Goal: Transaction & Acquisition: Purchase product/service

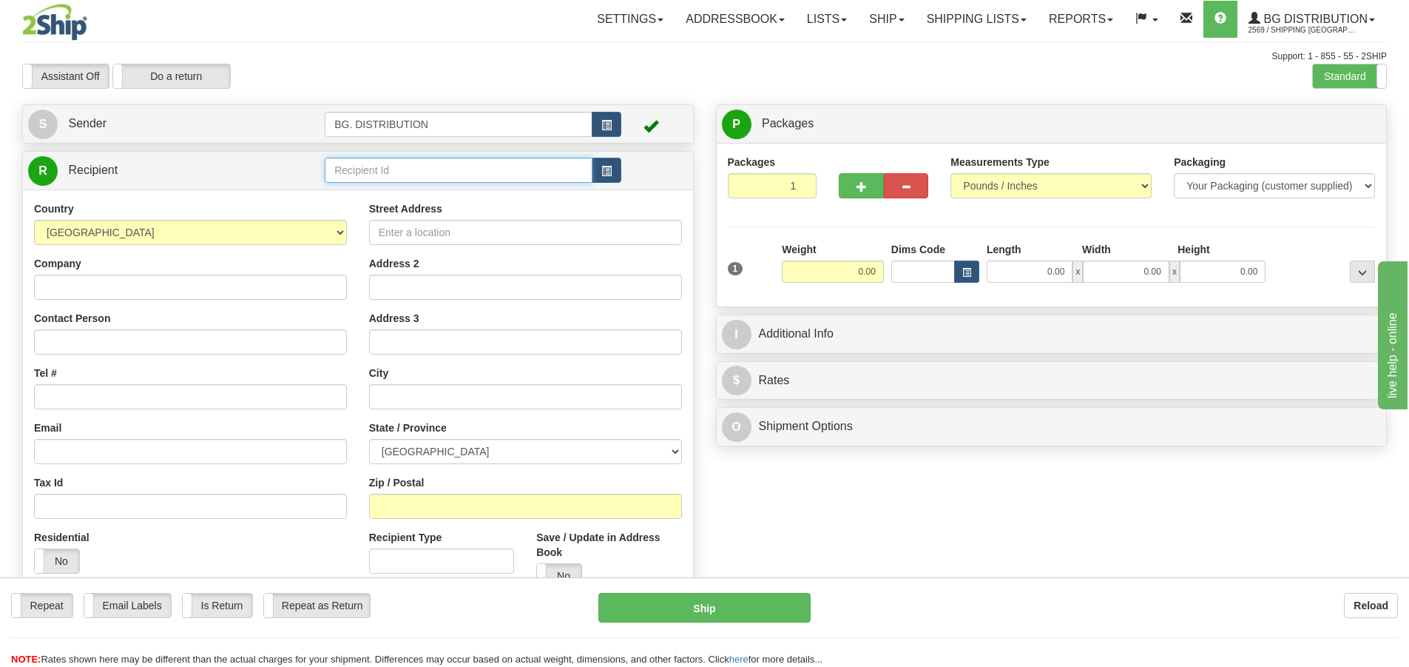
click at [425, 170] on input "text" at bounding box center [459, 170] width 268 height 25
click at [849, 264] on input "0.00" at bounding box center [833, 271] width 102 height 22
type input "5.00"
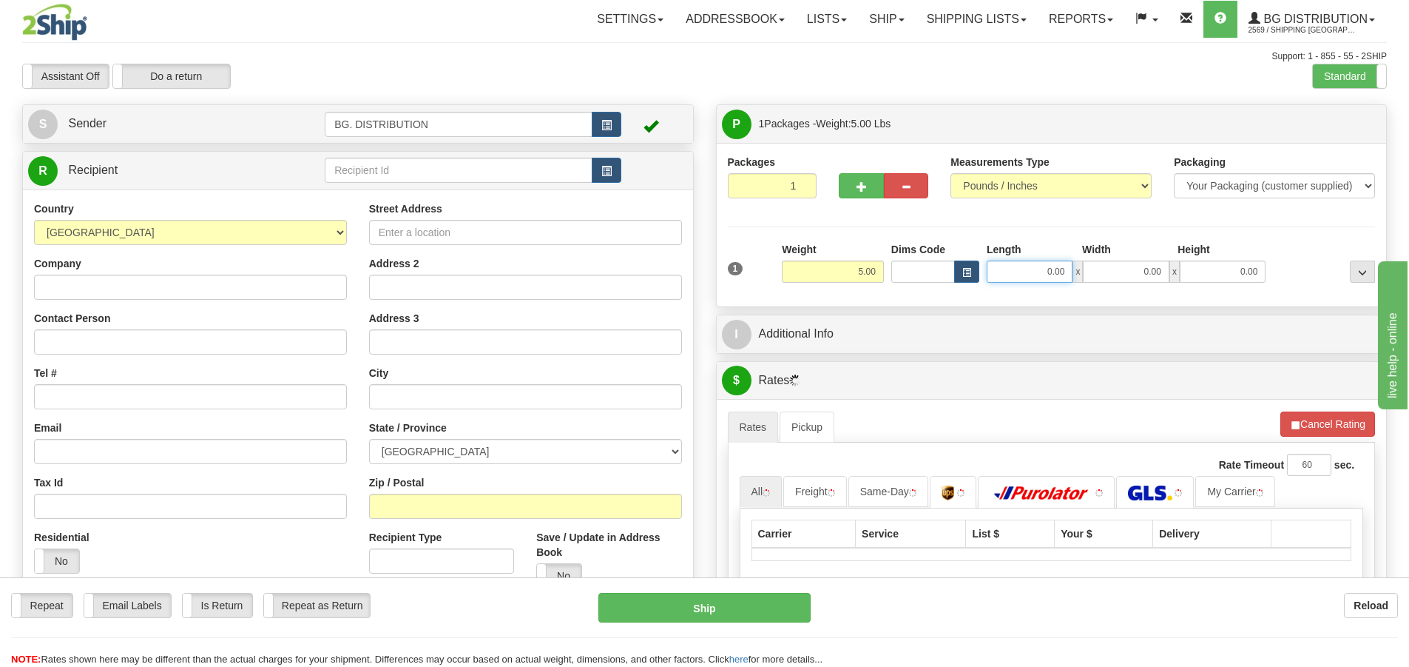
drag, startPoint x: 1047, startPoint y: 274, endPoint x: 1037, endPoint y: 152, distance: 123.3
click at [1037, 243] on div "Length Width Height 0.00 x 0.00 x 0.00" at bounding box center [1126, 262] width 286 height 41
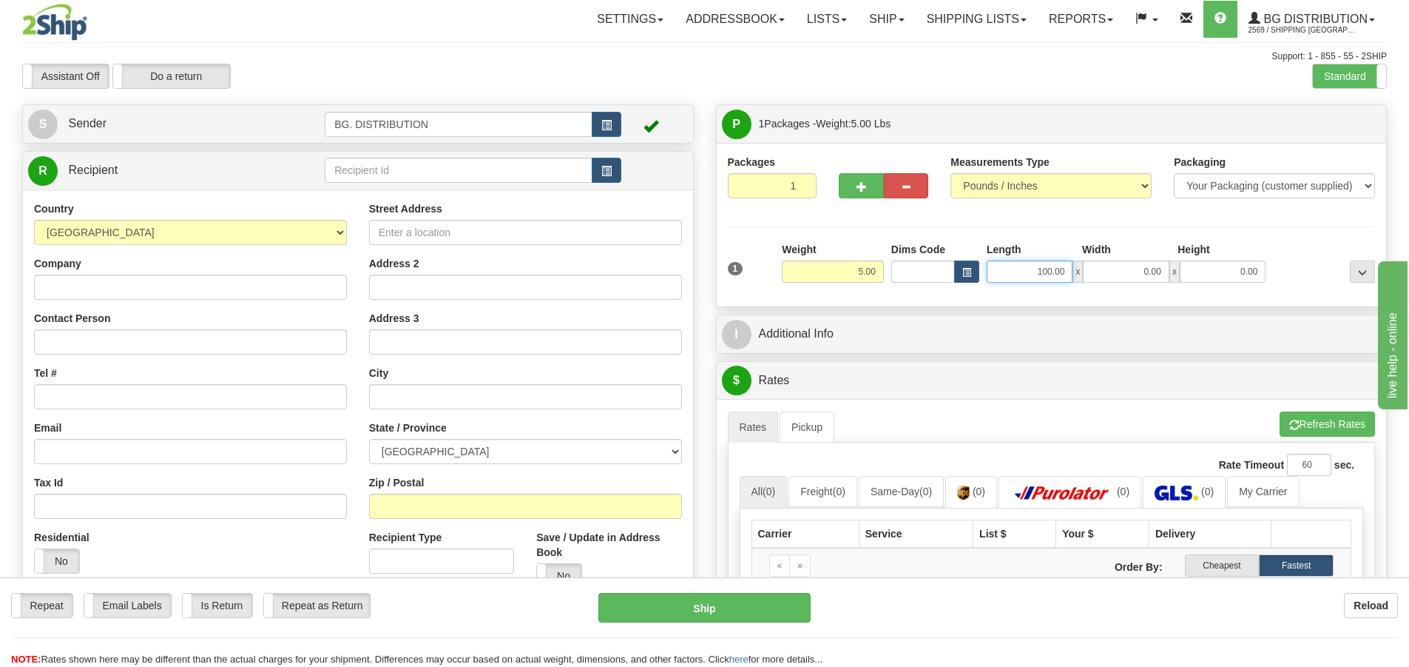
type input "100.00"
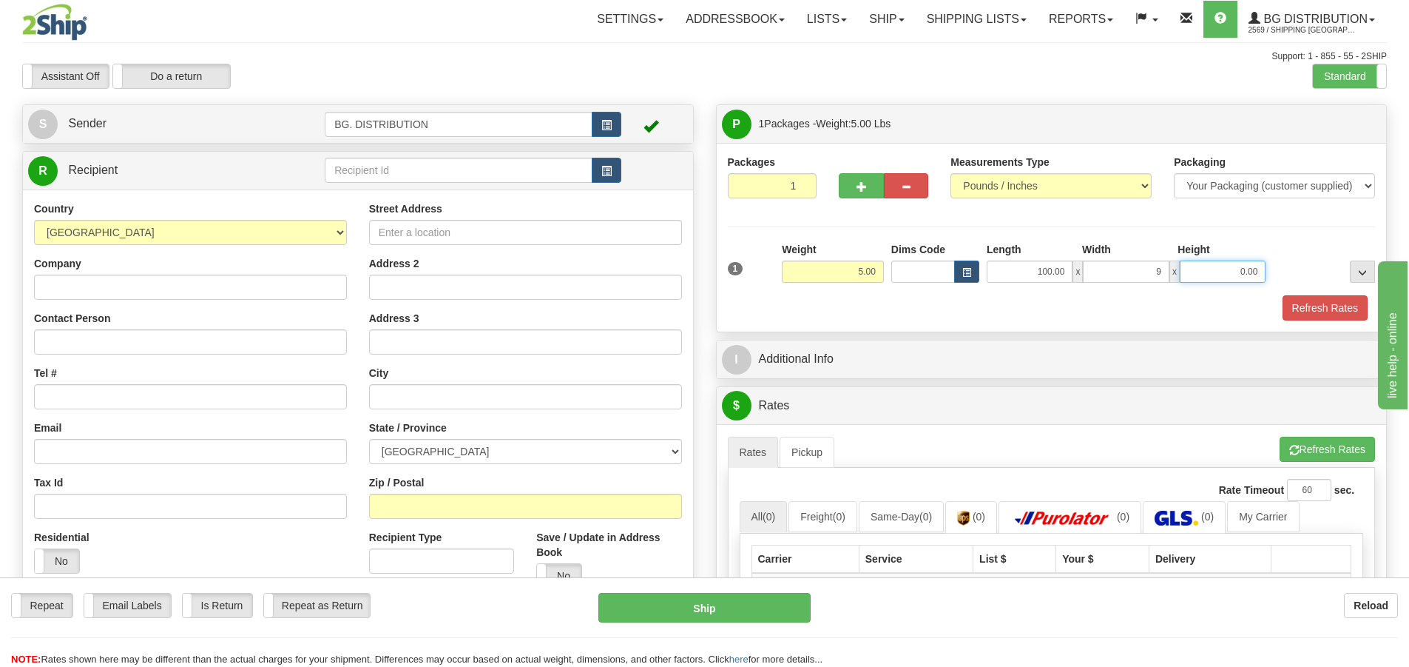
type input "9.00"
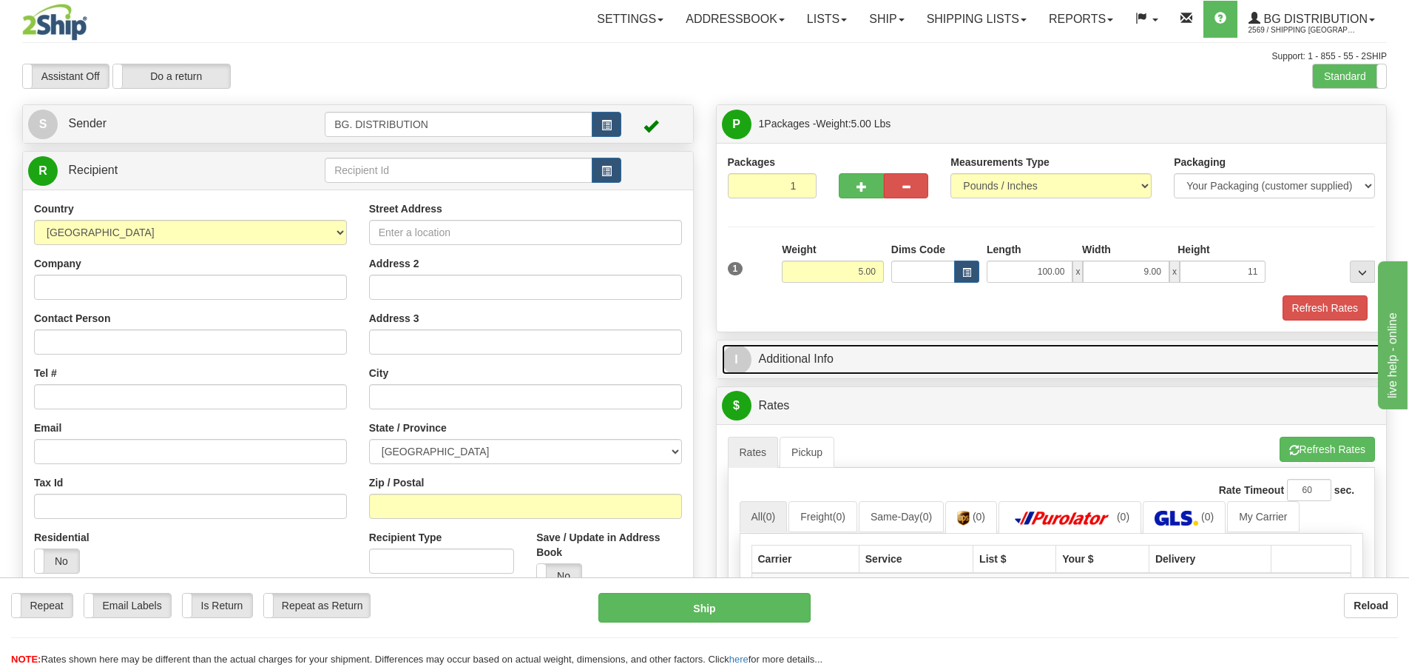
type input "11.00"
click at [730, 350] on span "I" at bounding box center [737, 360] width 30 height 30
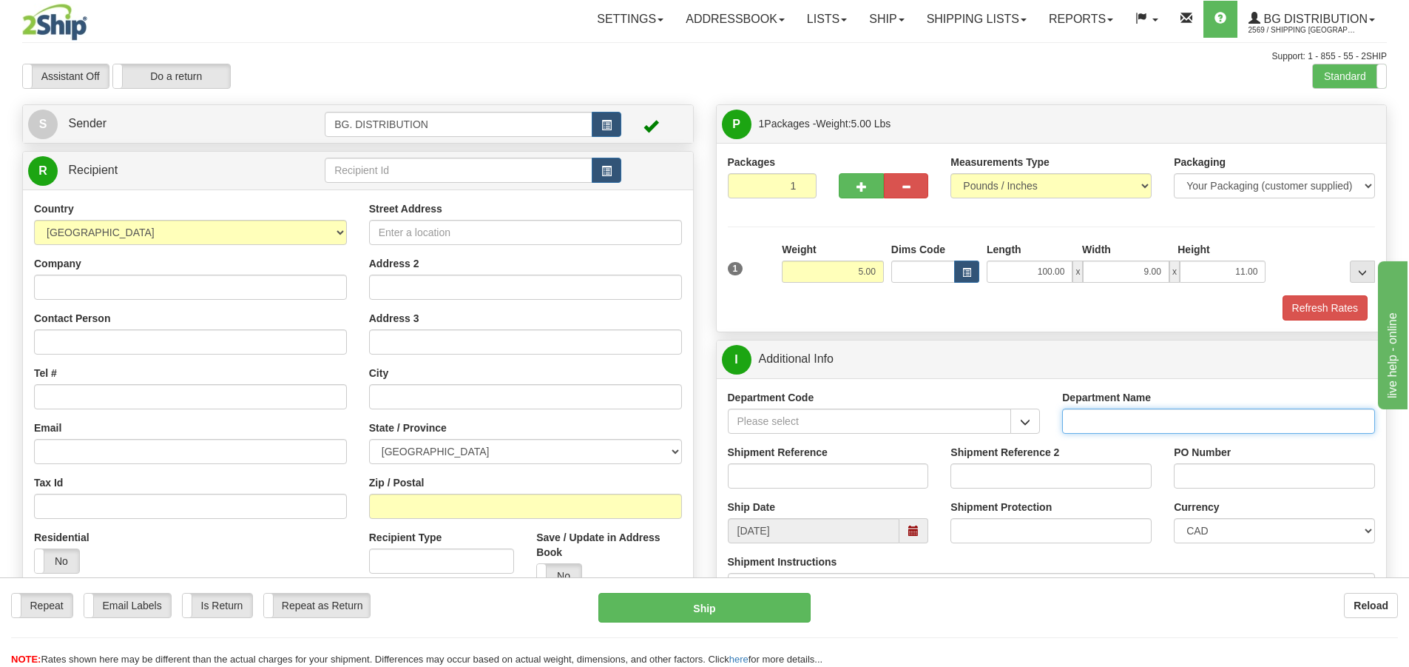
click at [1159, 419] on input "Department Name" at bounding box center [1218, 420] width 313 height 25
type input "."
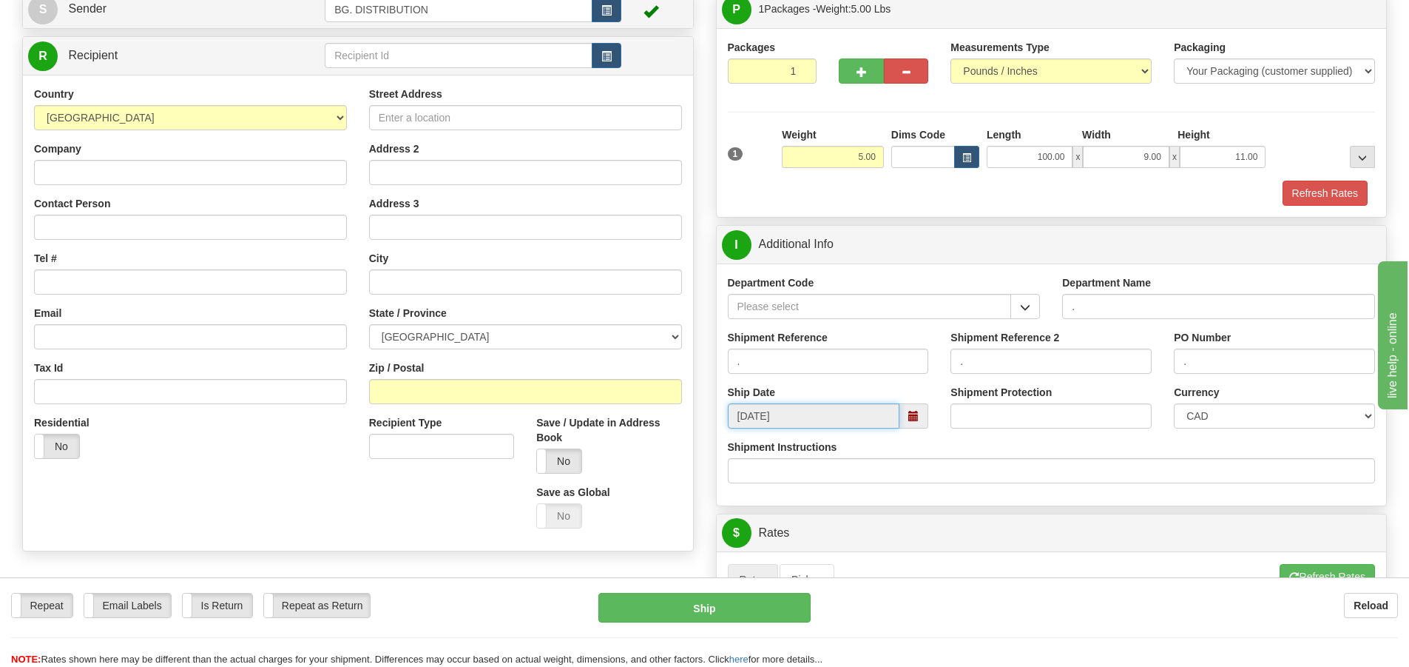
scroll to position [222, 0]
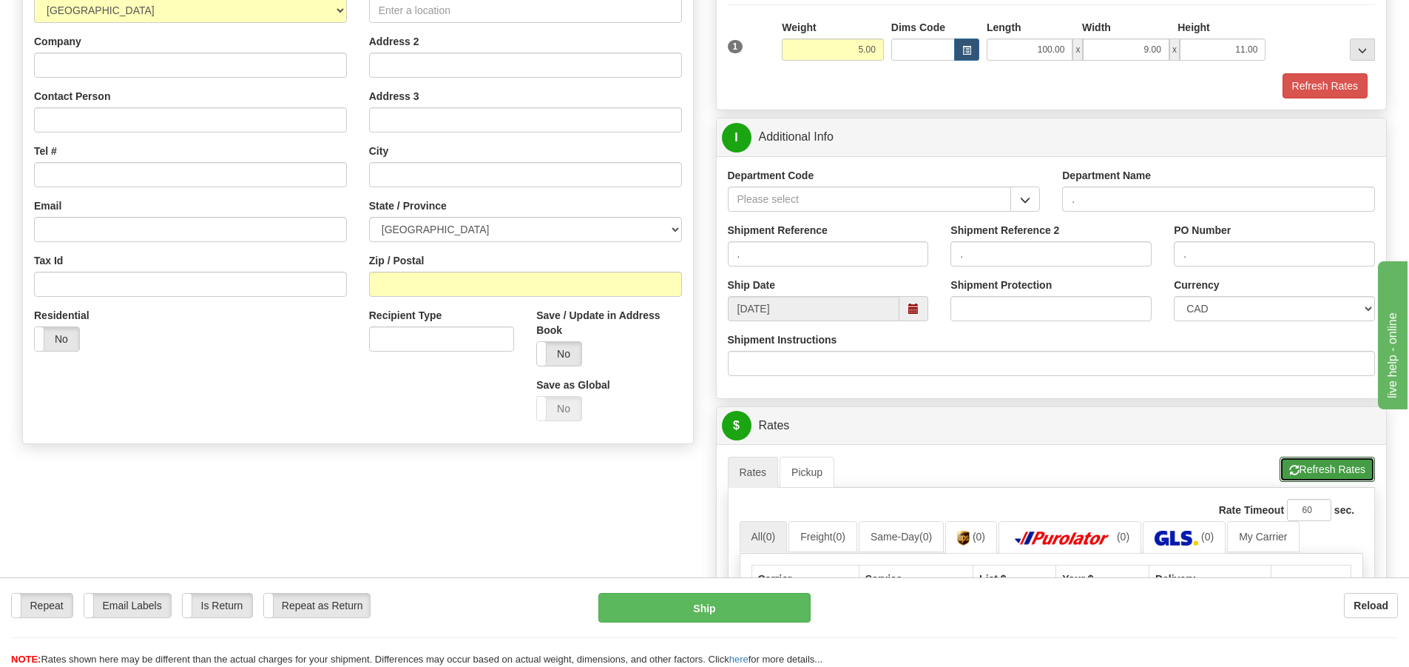
click at [1290, 459] on button "Refresh Rates" at bounding box center [1327, 468] width 95 height 25
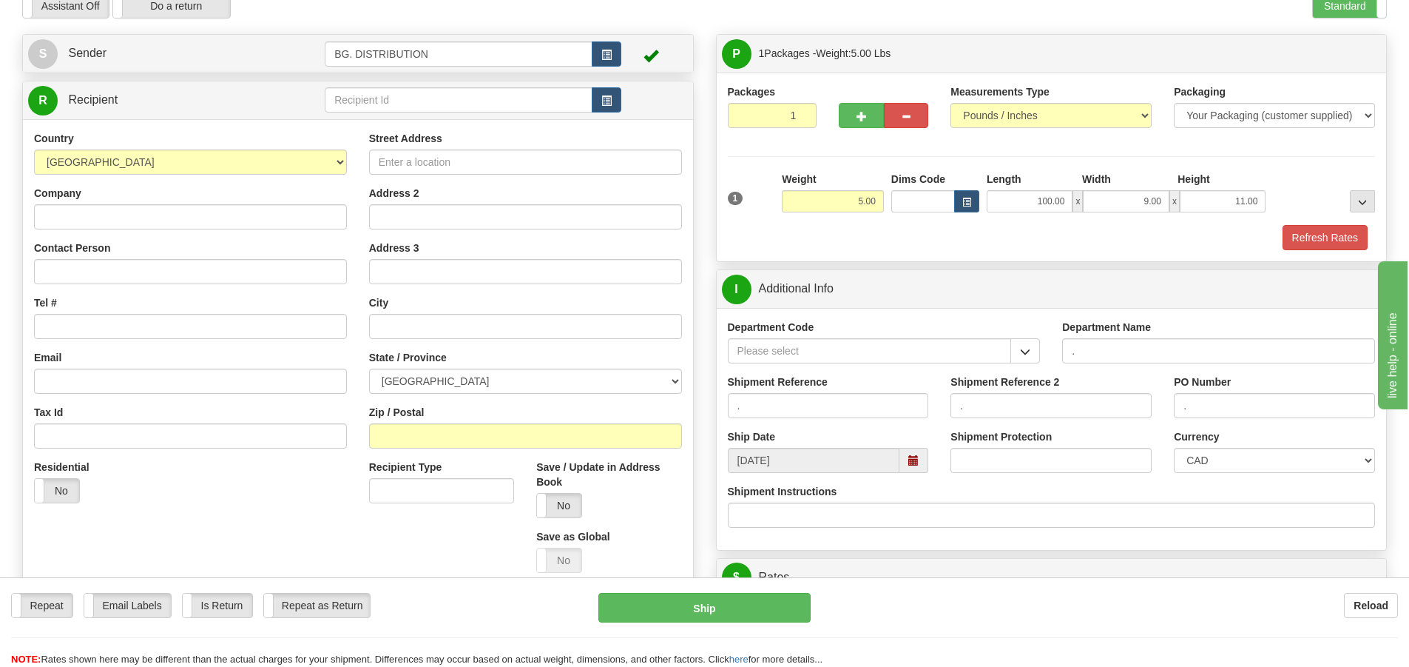
scroll to position [0, 0]
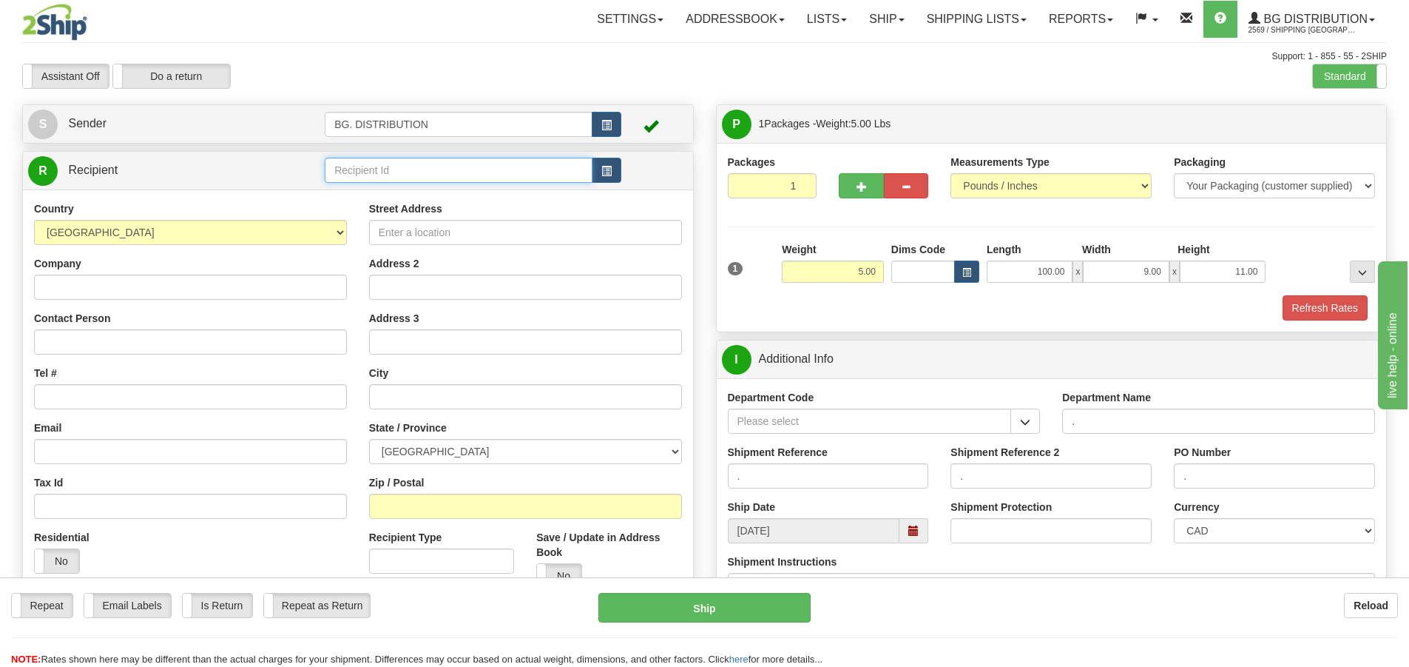
click at [534, 169] on input "text" at bounding box center [459, 170] width 268 height 25
type input "20066"
click button "Delete" at bounding box center [0, 0] width 0 height 0
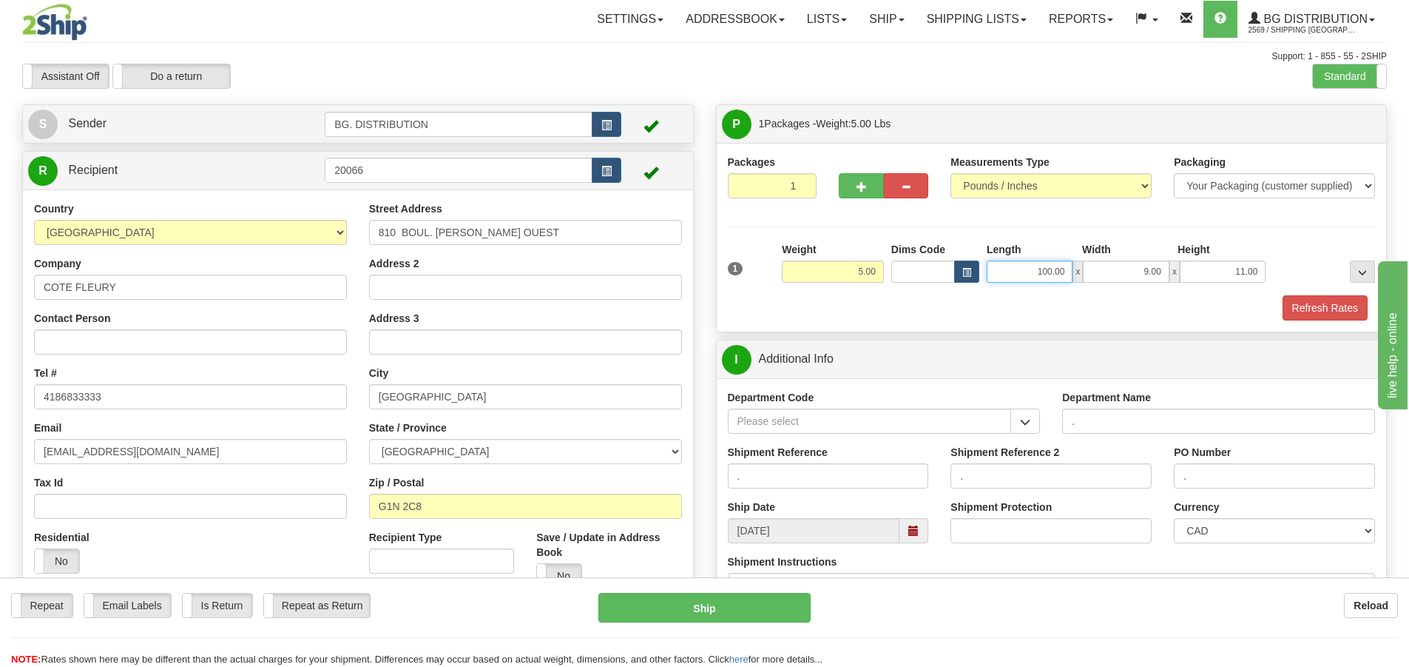
click at [1054, 268] on input "100.00" at bounding box center [1030, 271] width 86 height 22
click at [1048, 267] on input "100.00" at bounding box center [1030, 271] width 86 height 22
type input "10.00"
click at [1031, 304] on div "Refresh Rates" at bounding box center [1052, 307] width 656 height 25
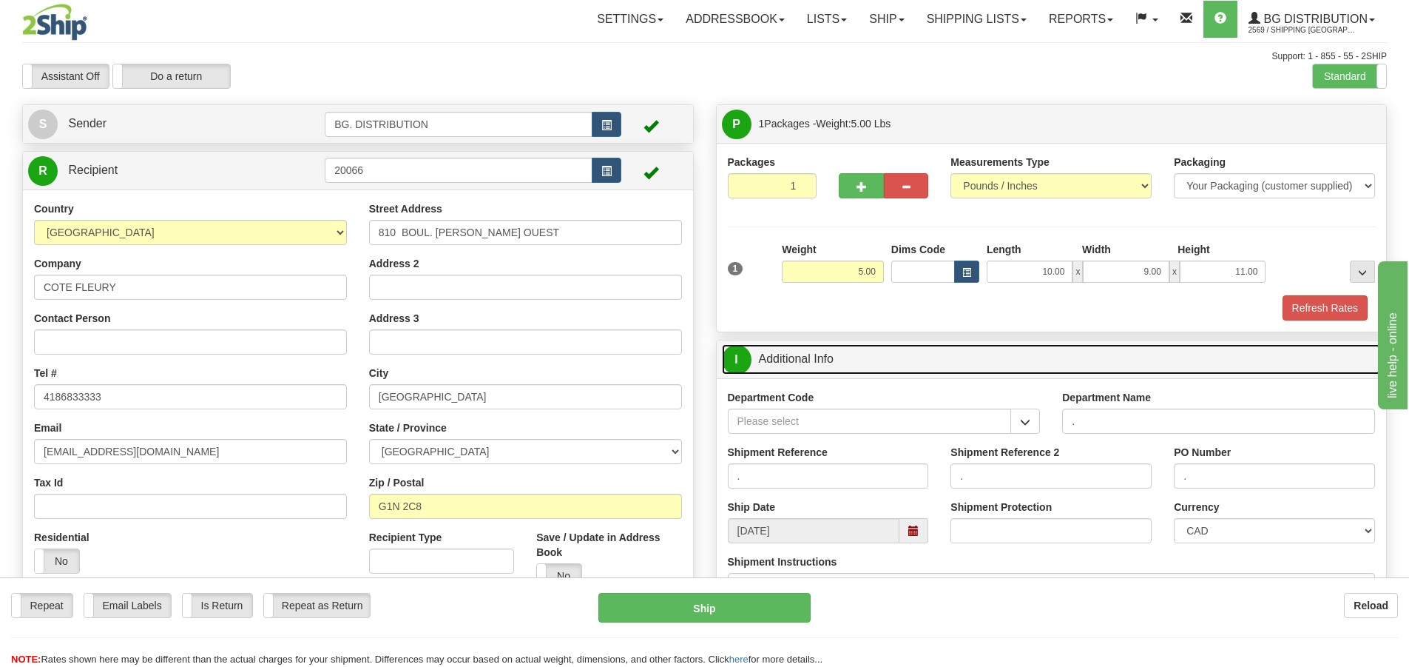
click at [747, 363] on span "I" at bounding box center [737, 360] width 30 height 30
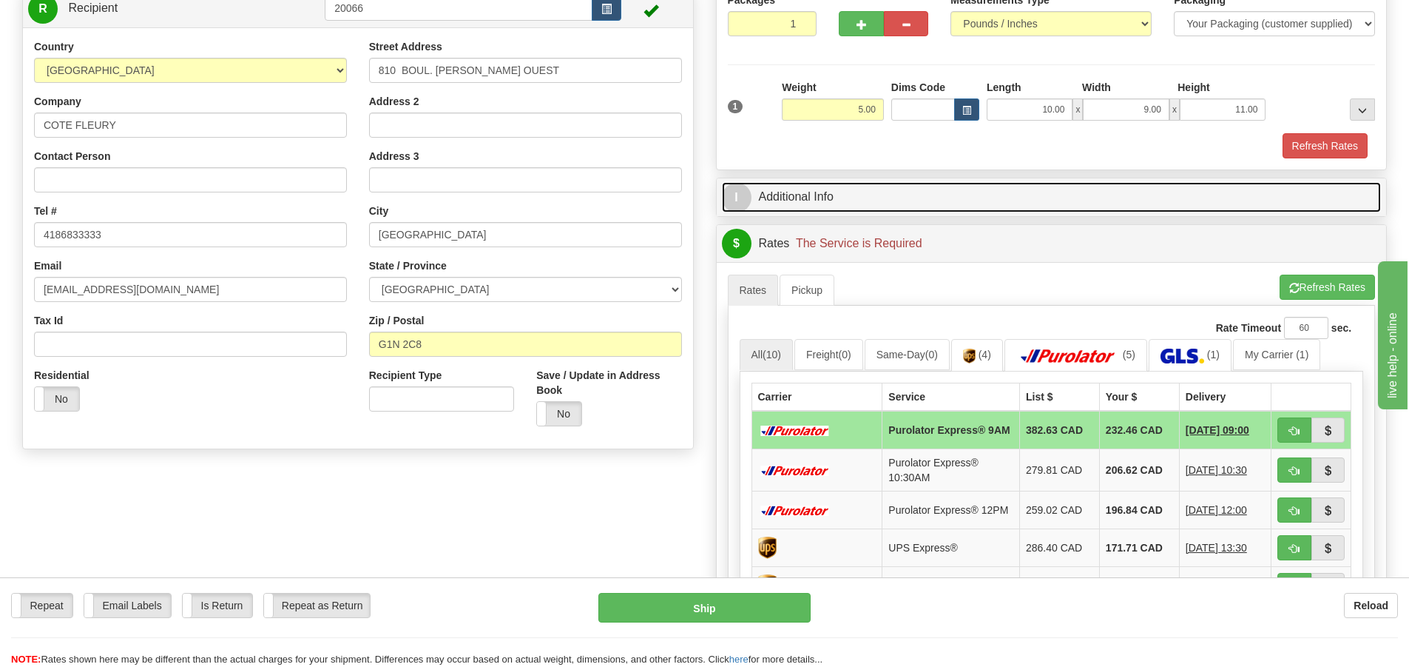
scroll to position [222, 0]
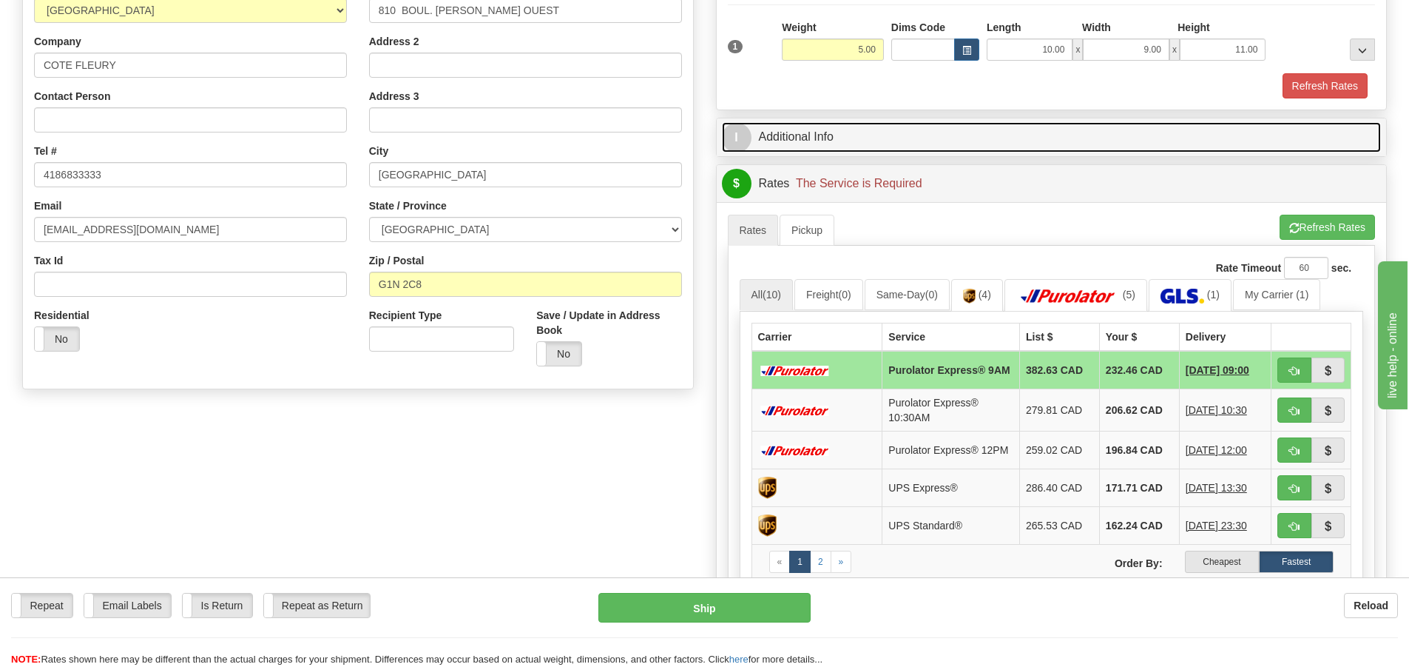
click at [739, 139] on span "I" at bounding box center [737, 138] width 30 height 30
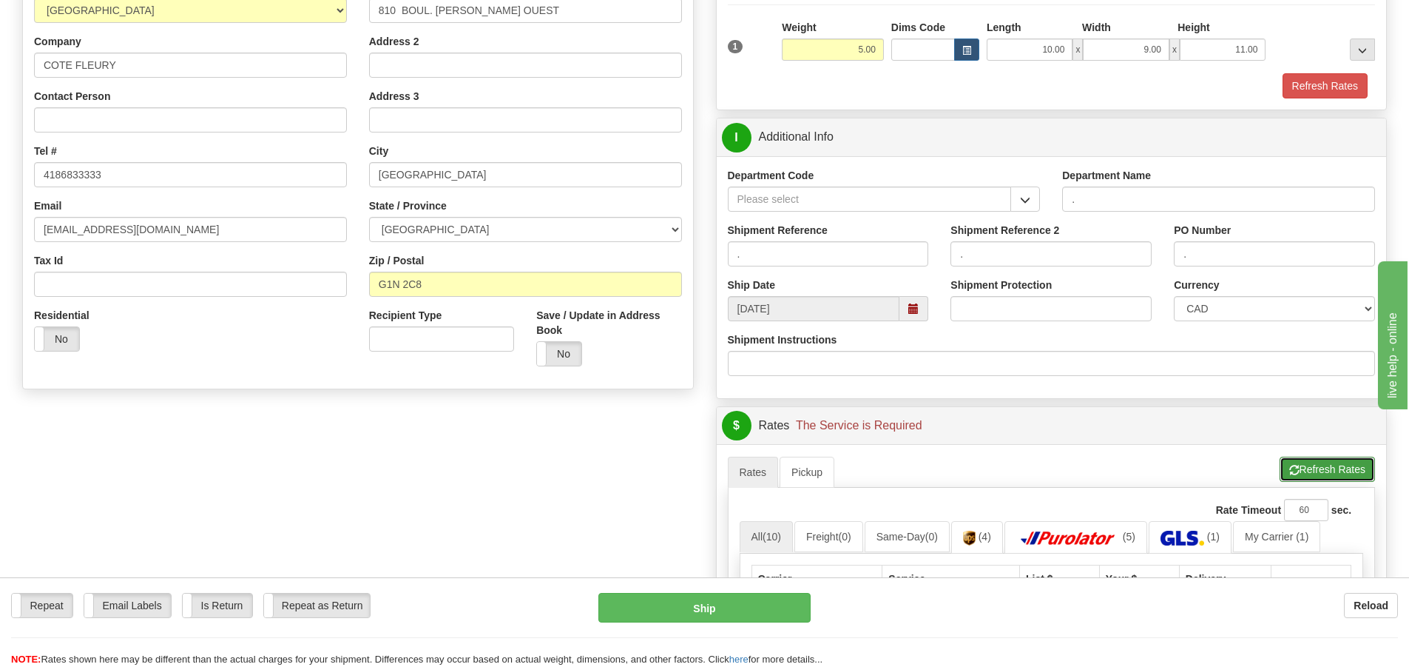
click at [1323, 468] on button "Refresh Rates" at bounding box center [1327, 468] width 95 height 25
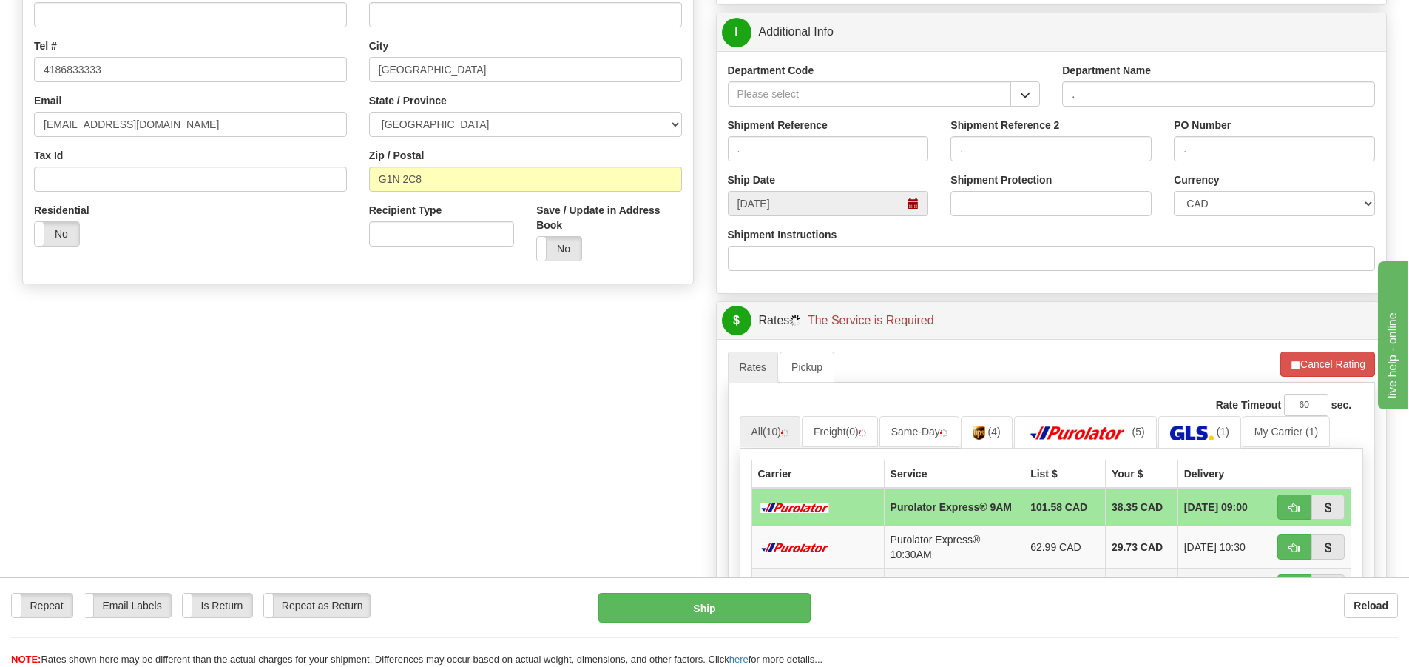
scroll to position [518, 0]
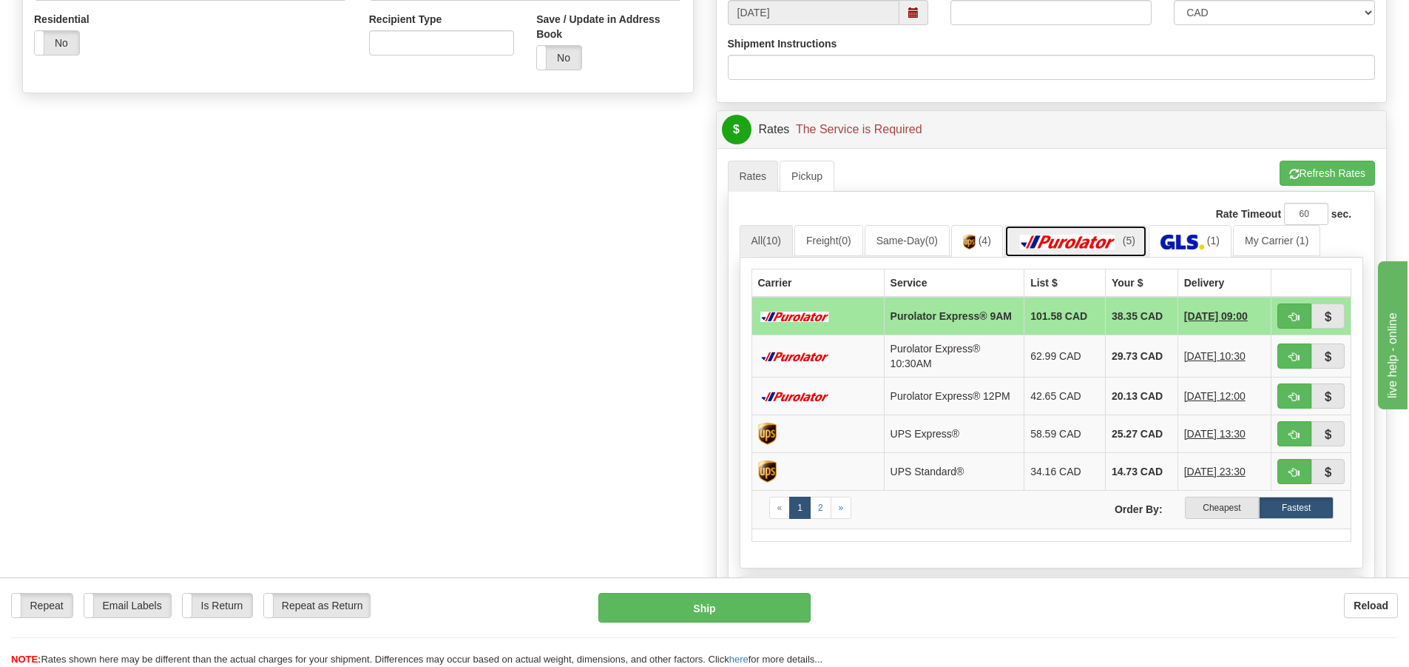
click at [1105, 235] on img at bounding box center [1069, 242] width 104 height 15
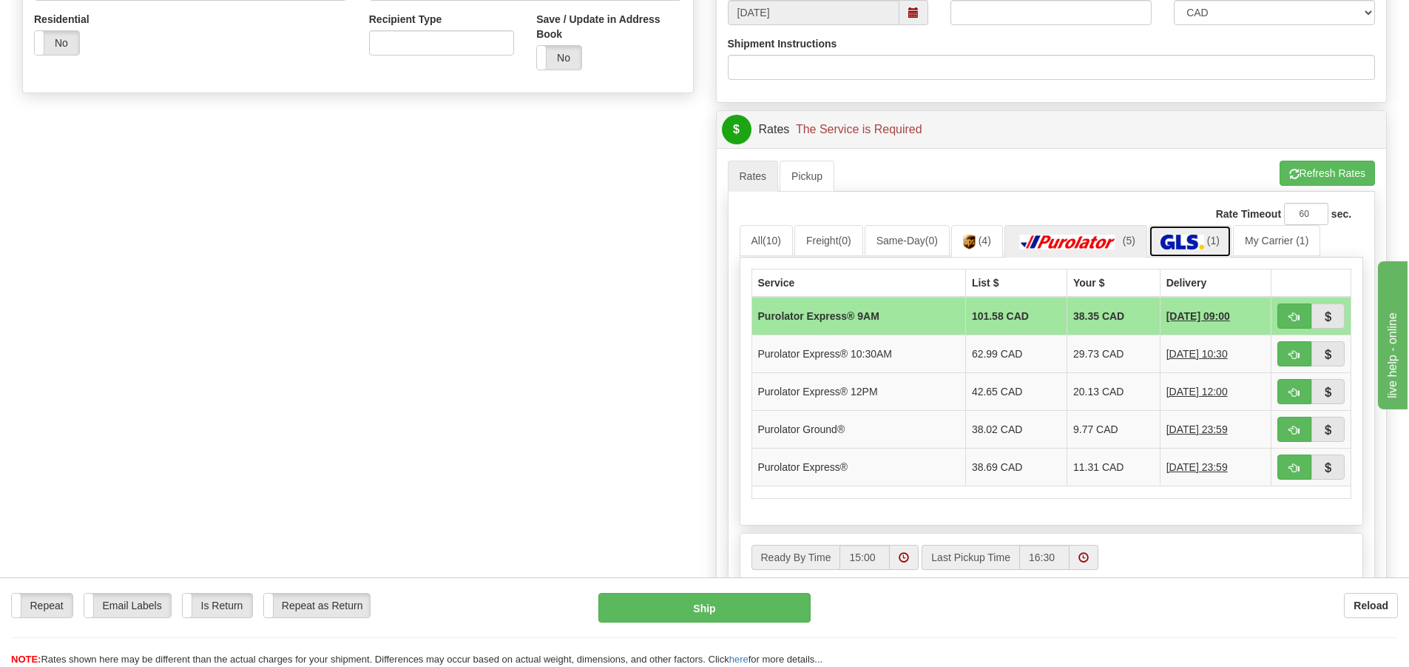
click at [1187, 236] on img at bounding box center [1183, 242] width 44 height 15
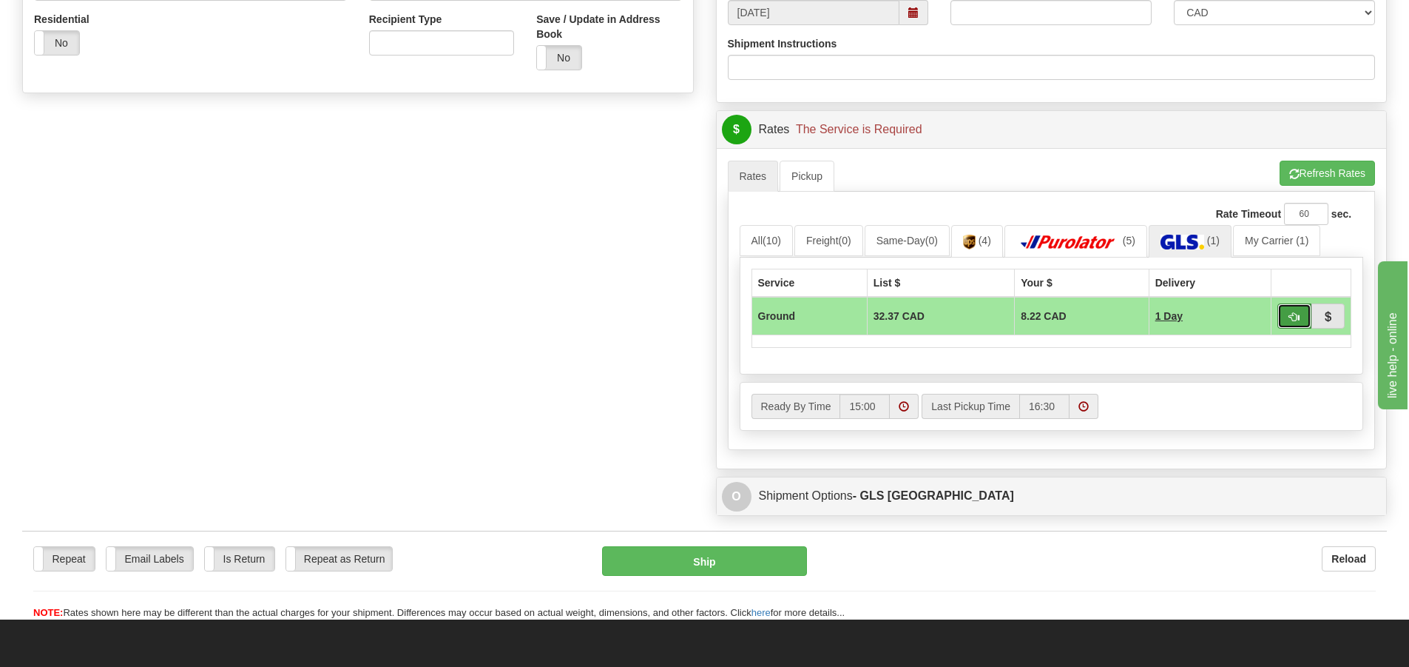
click at [1284, 323] on button "button" at bounding box center [1295, 315] width 34 height 25
type input "1"
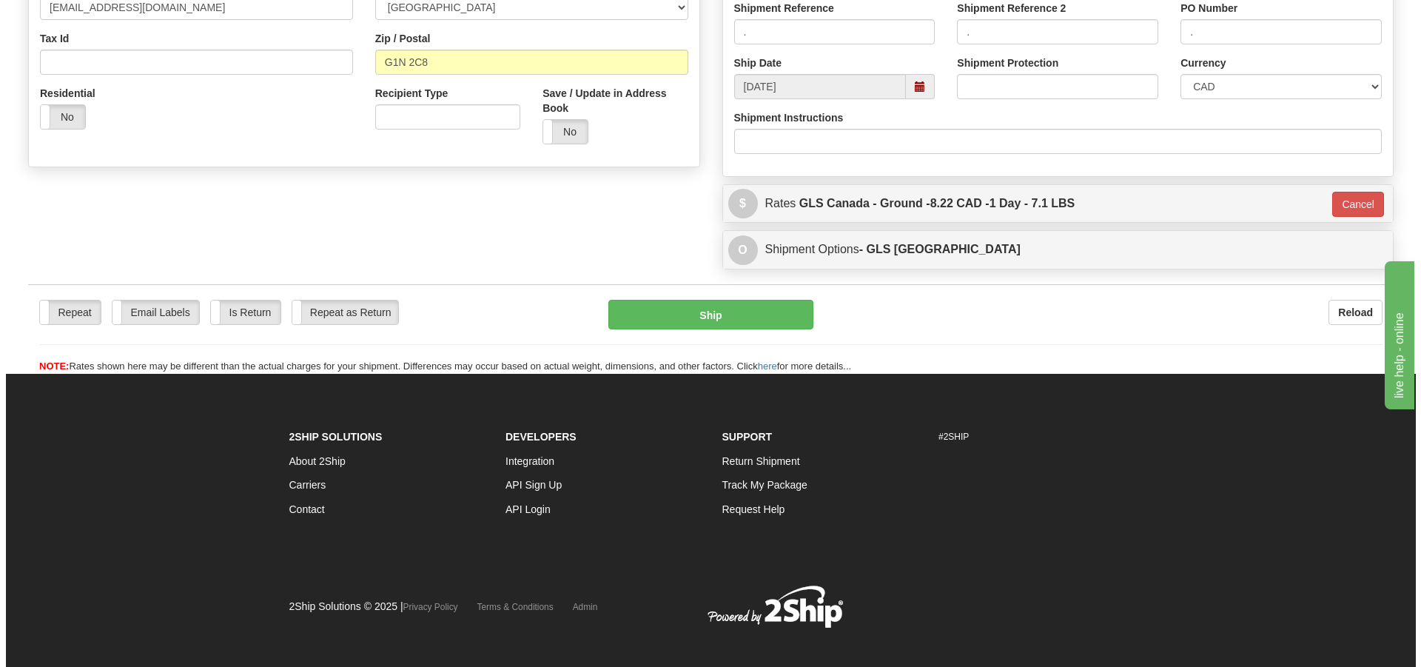
scroll to position [88, 0]
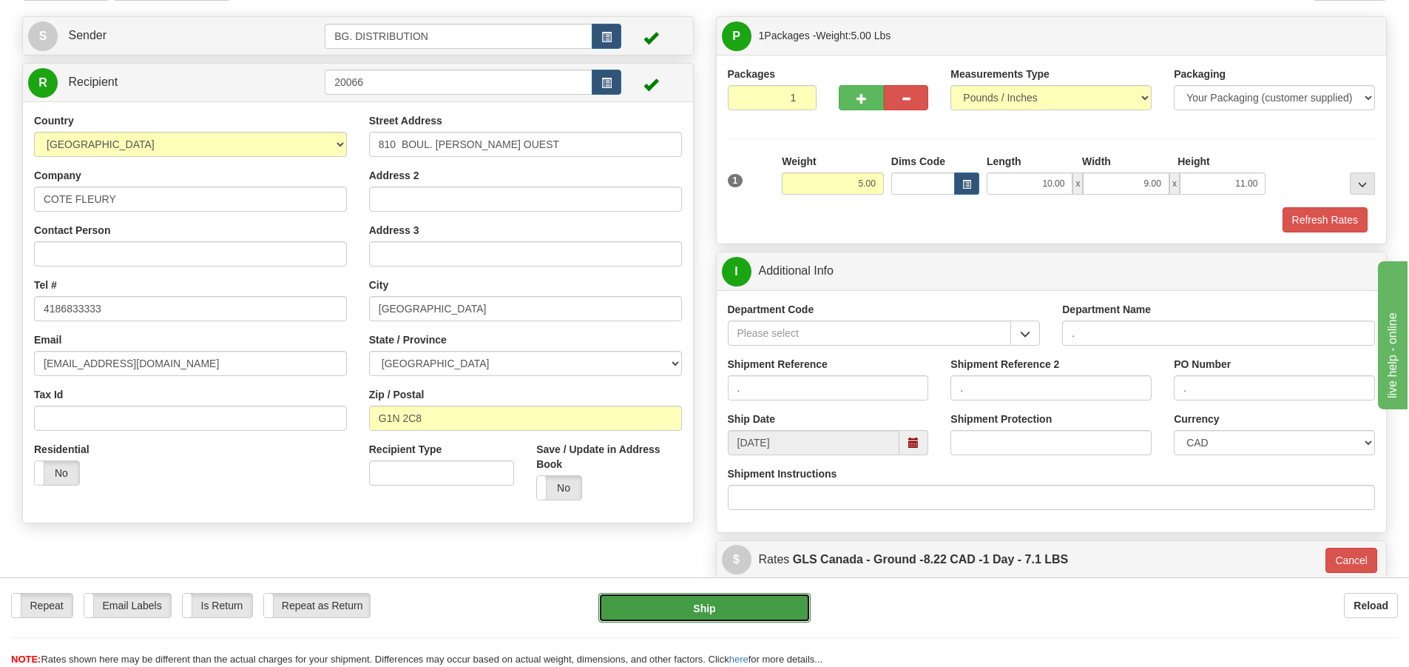
click at [721, 616] on button "Ship" at bounding box center [705, 608] width 212 height 30
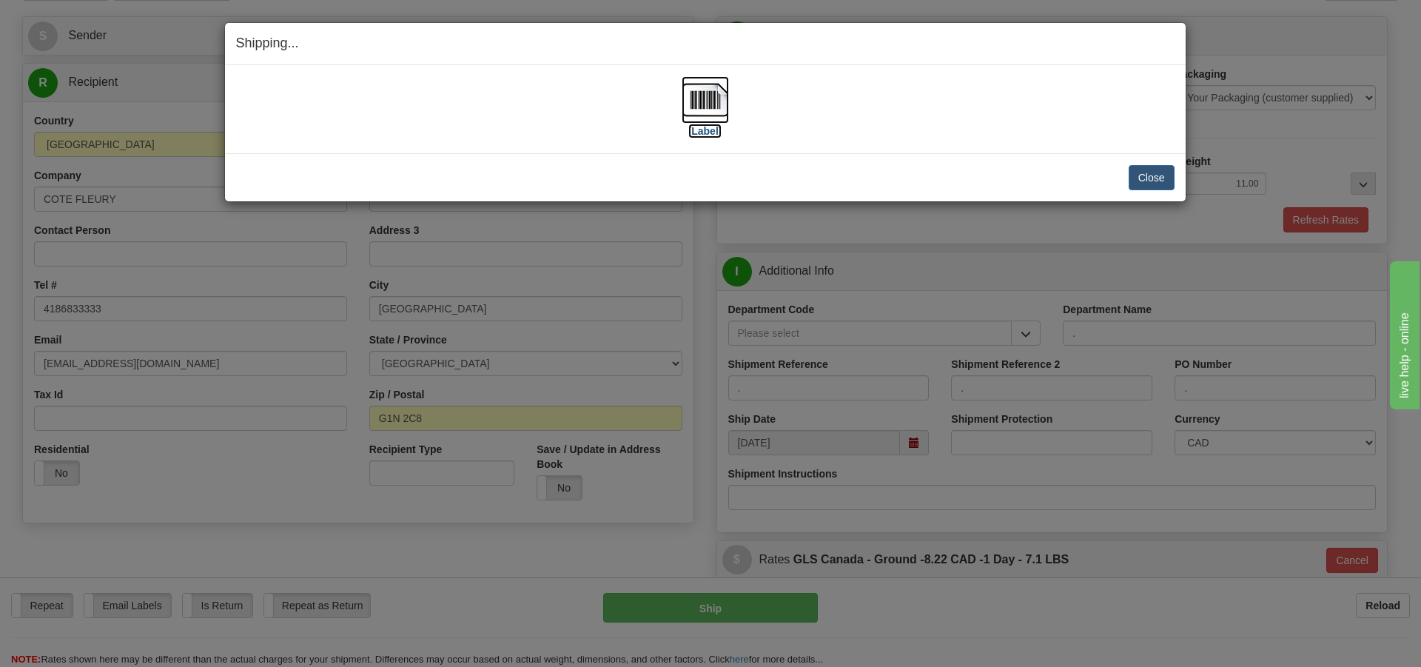
click at [710, 136] on label "[Label]" at bounding box center [705, 131] width 34 height 15
click at [715, 132] on label "[Label]" at bounding box center [705, 131] width 34 height 15
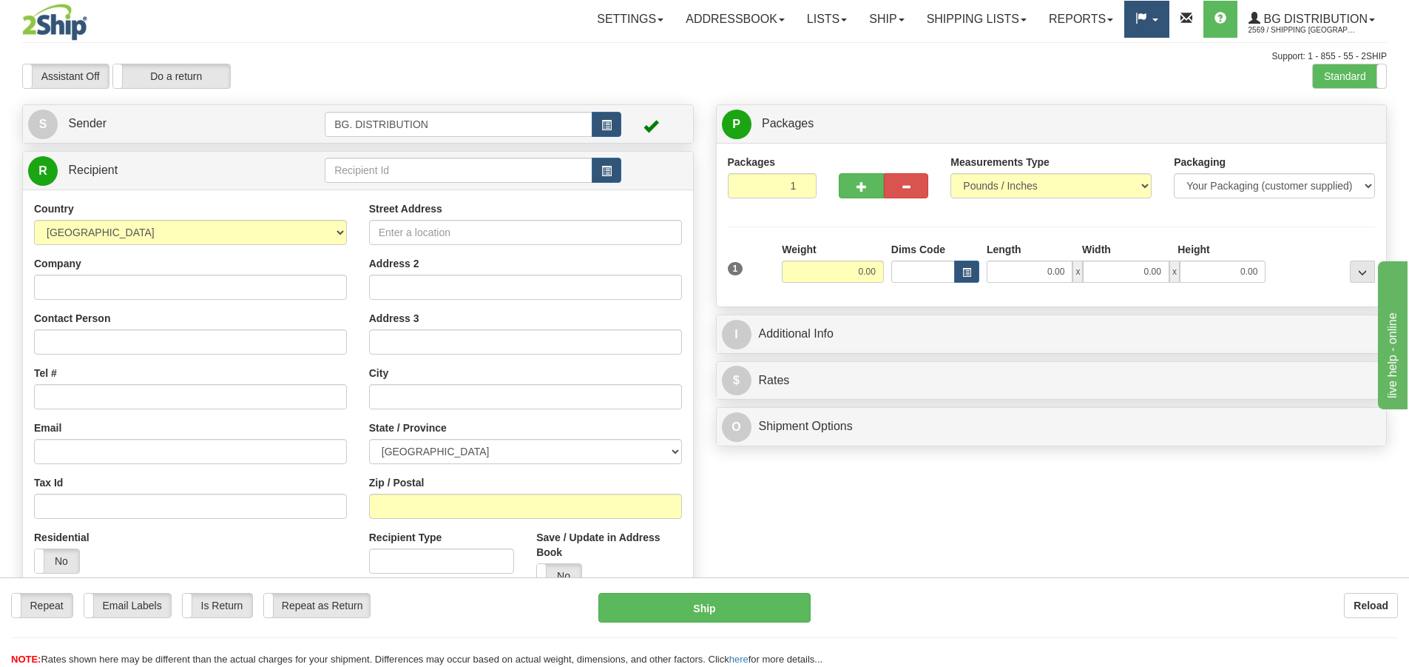
click at [1157, 18] on span at bounding box center [1156, 19] width 6 height 3
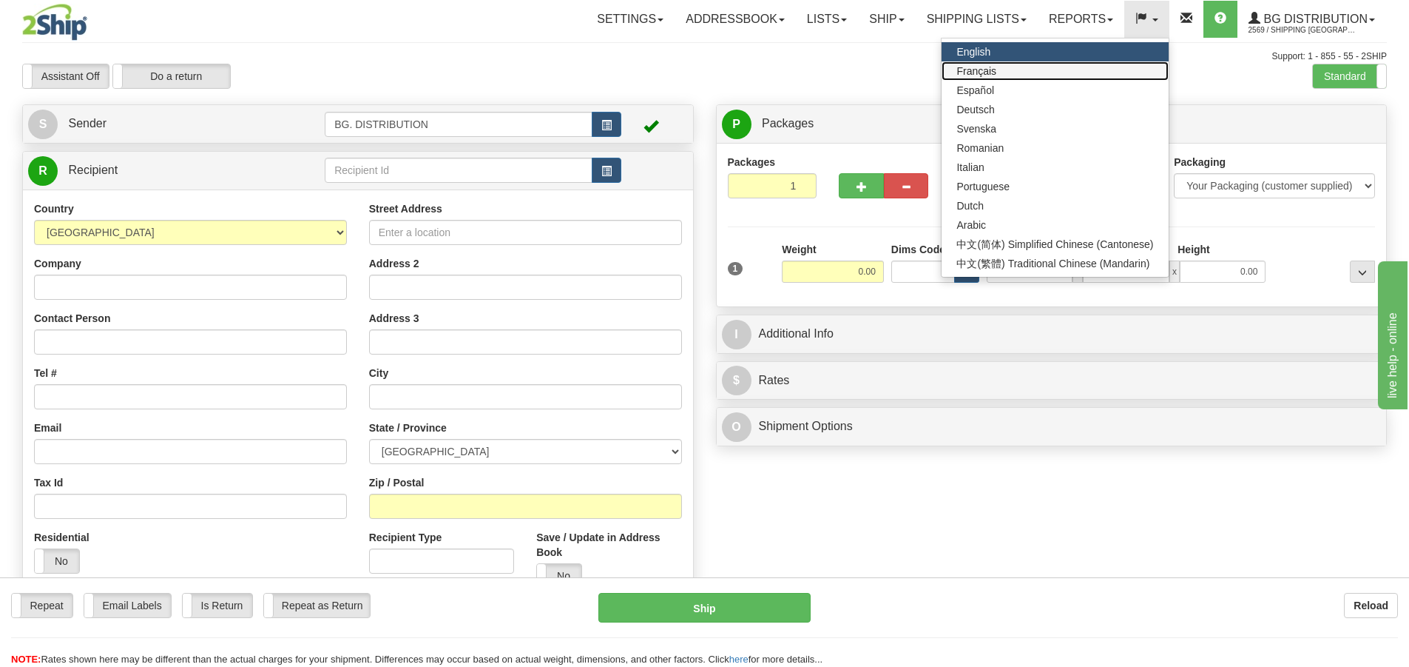
click at [1104, 69] on link "Français" at bounding box center [1055, 70] width 226 height 19
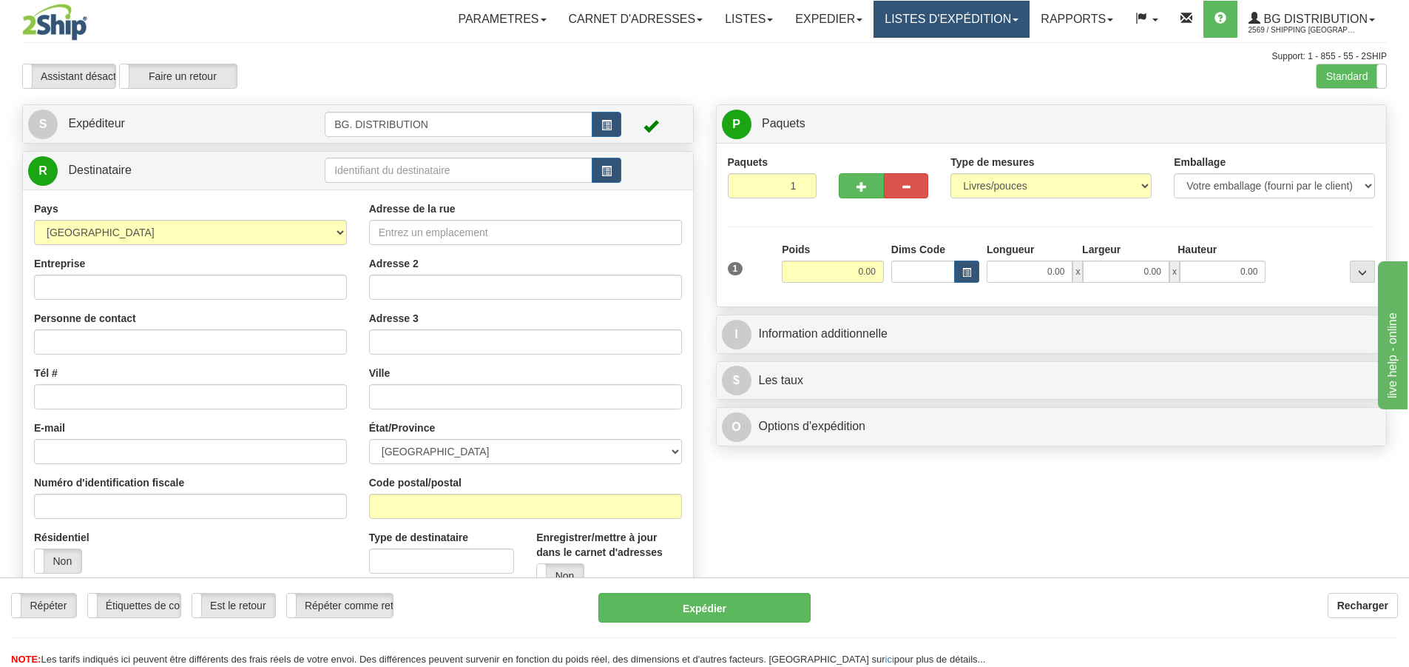
click at [1019, 19] on link "LISTES D'EXPÉDITION" at bounding box center [952, 19] width 156 height 37
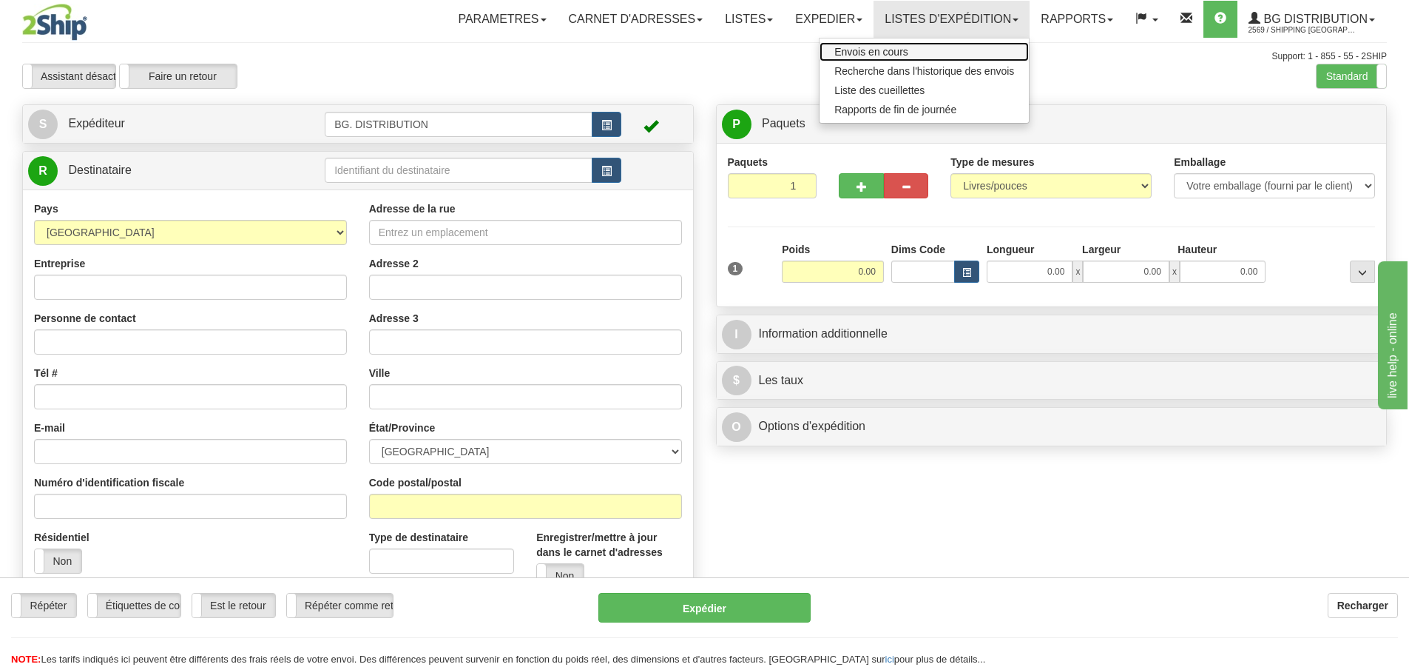
click at [838, 49] on span "Envois en cours" at bounding box center [872, 52] width 74 height 12
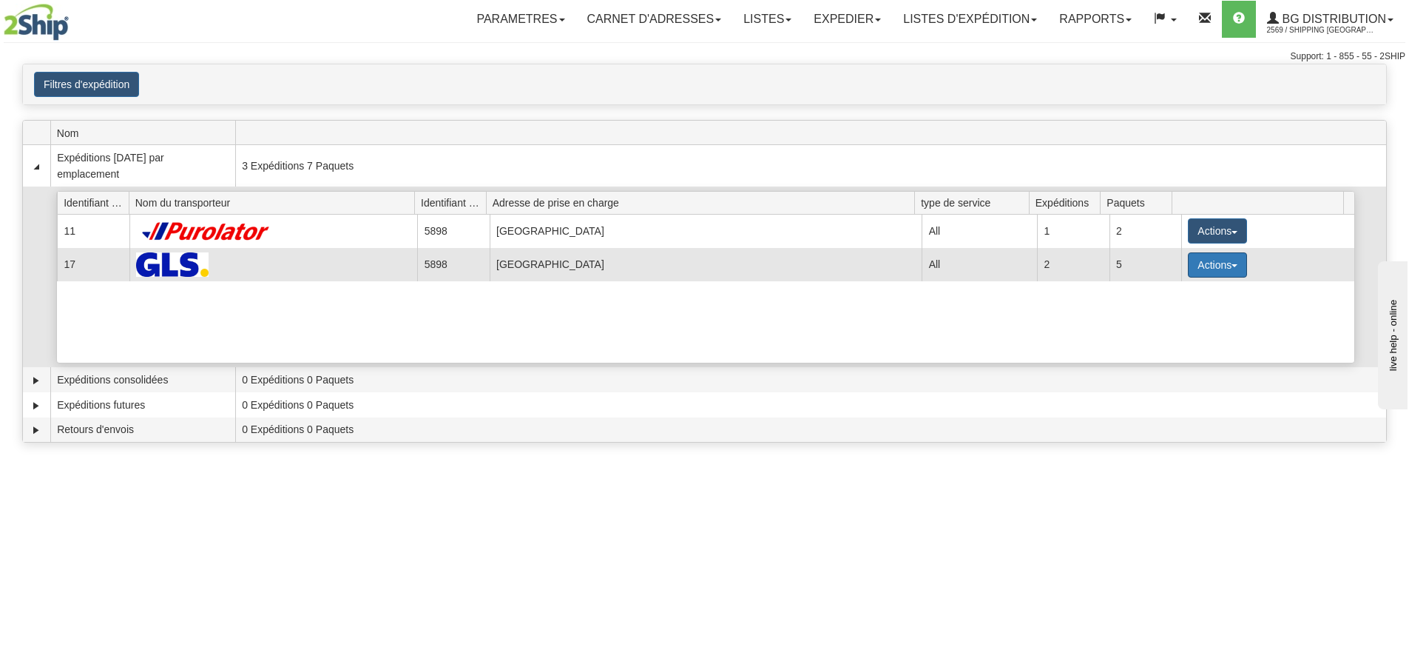
click at [1208, 266] on button "Actions" at bounding box center [1217, 264] width 59 height 25
click at [1174, 295] on span "Détails" at bounding box center [1163, 292] width 40 height 10
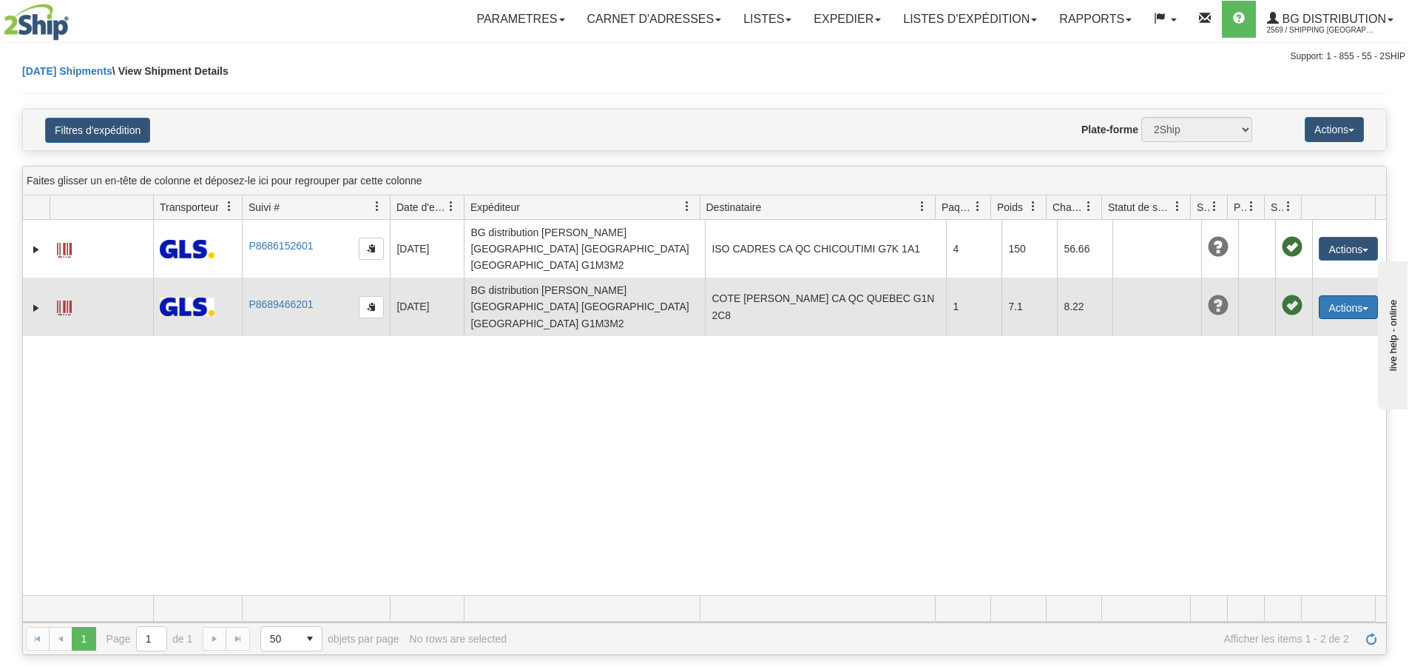
click at [1325, 295] on button "Actions" at bounding box center [1348, 307] width 59 height 24
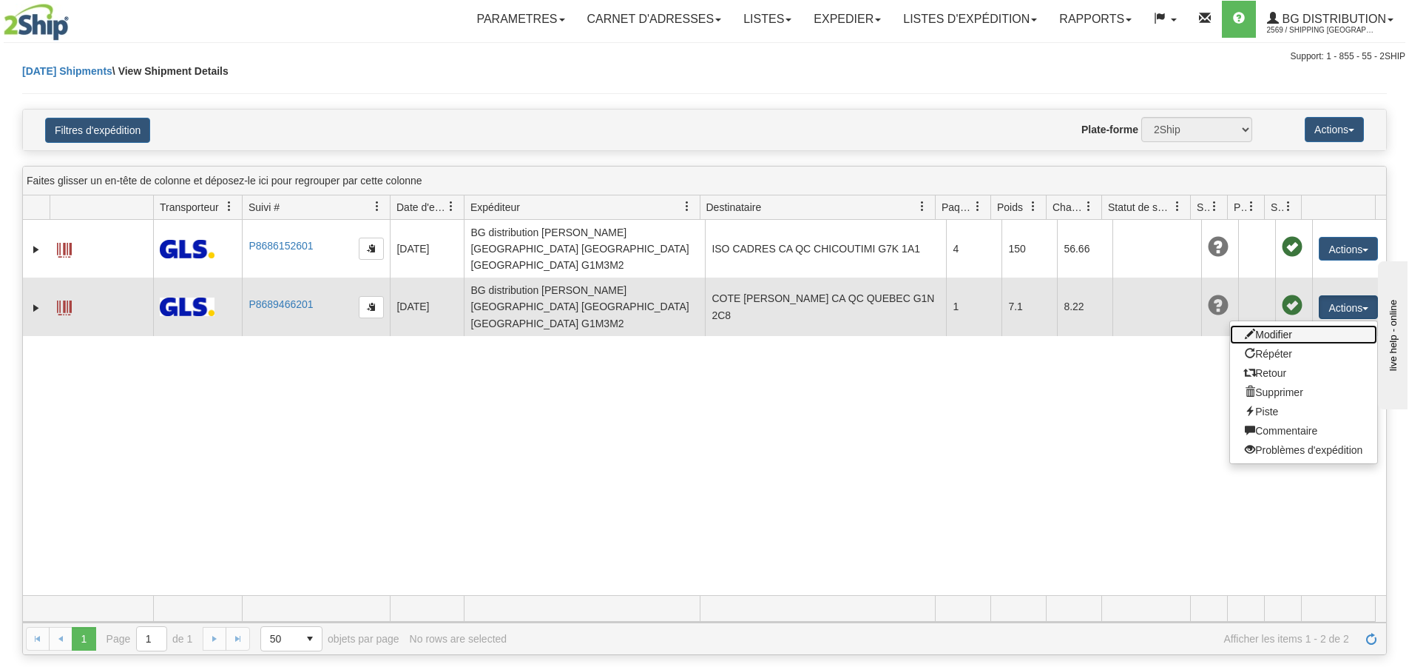
click at [1259, 325] on link "Modifier" at bounding box center [1303, 334] width 147 height 19
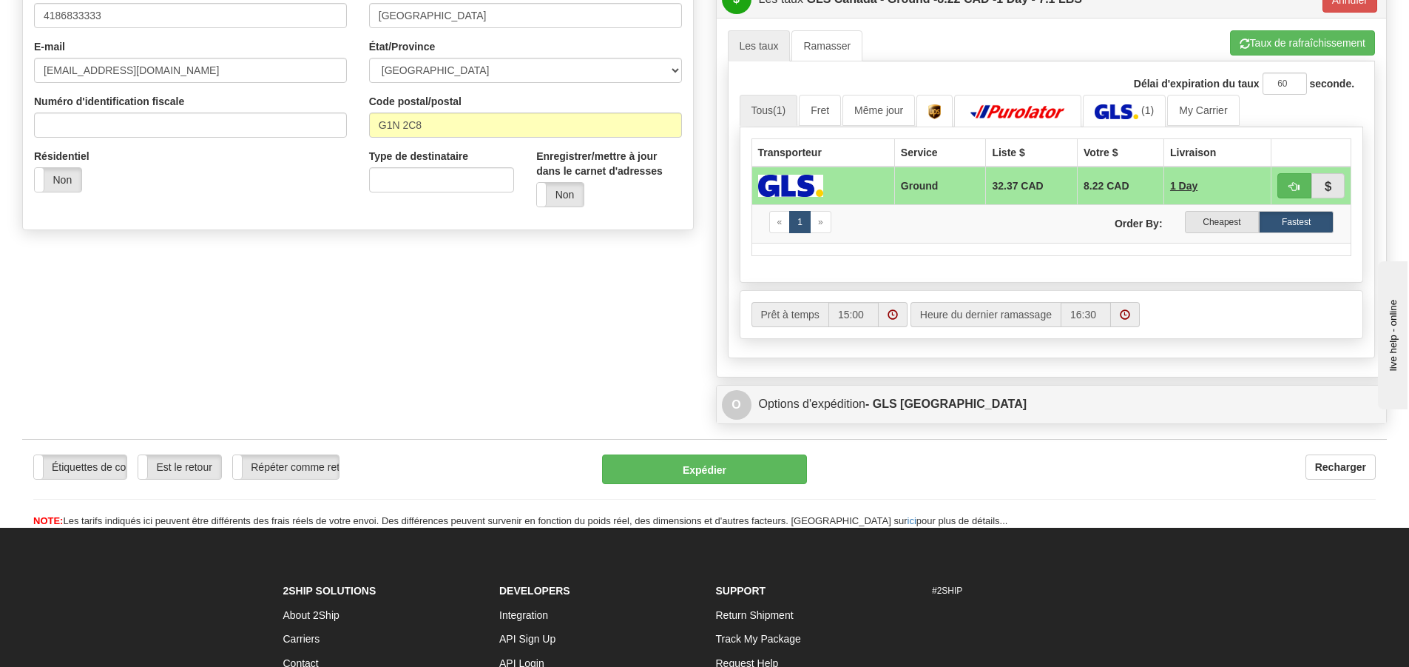
scroll to position [380, 0]
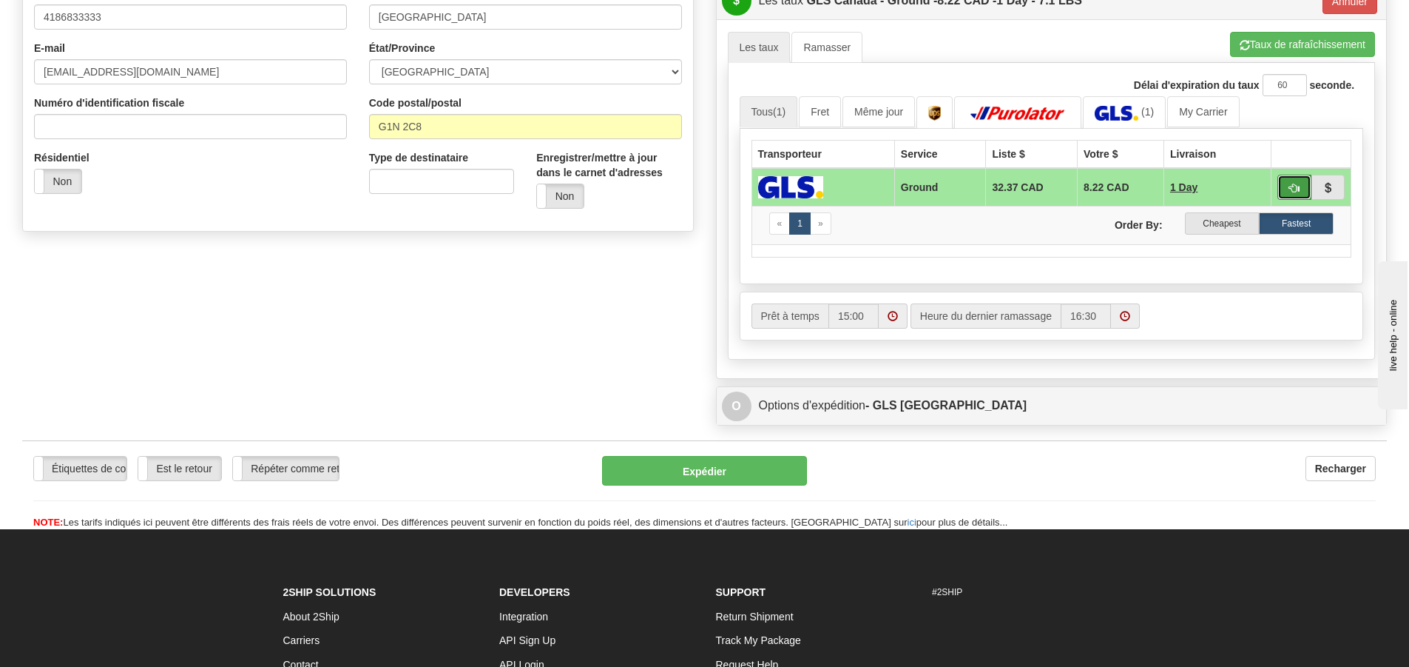
click at [1287, 187] on button "button" at bounding box center [1295, 187] width 34 height 25
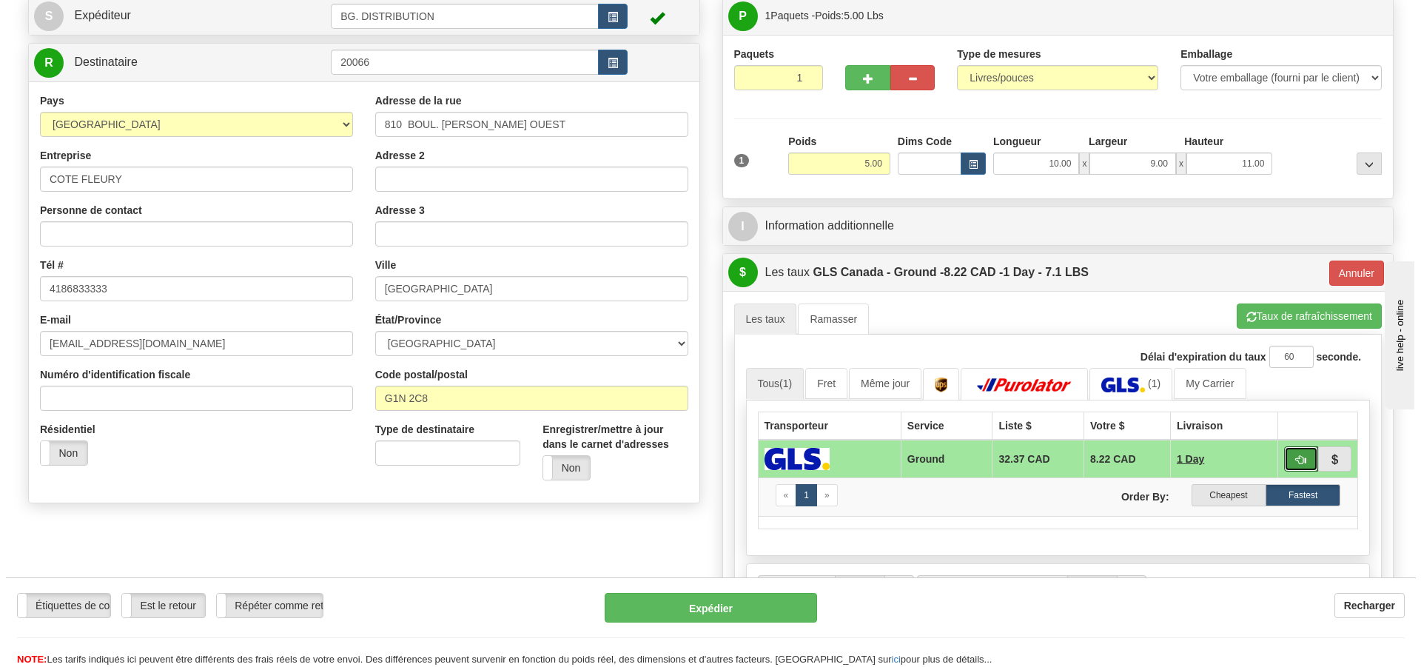
scroll to position [84, 0]
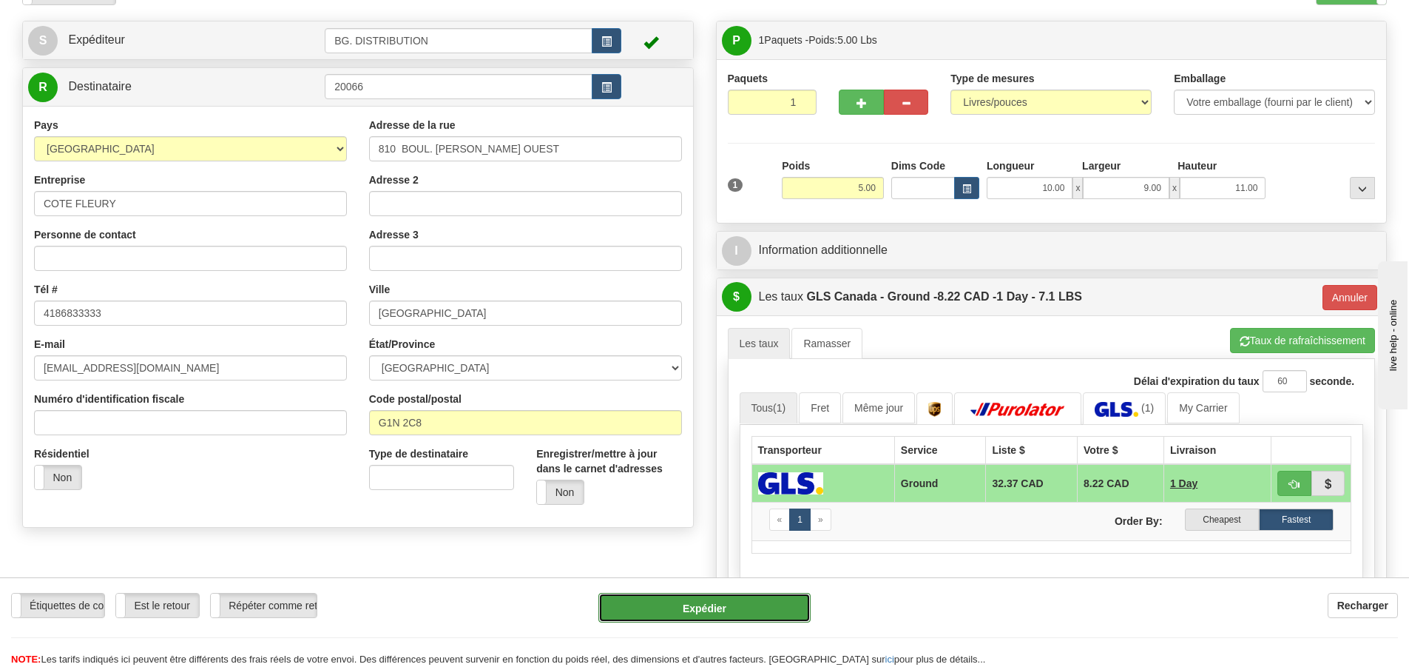
click at [716, 602] on button "Expédier" at bounding box center [705, 608] width 212 height 30
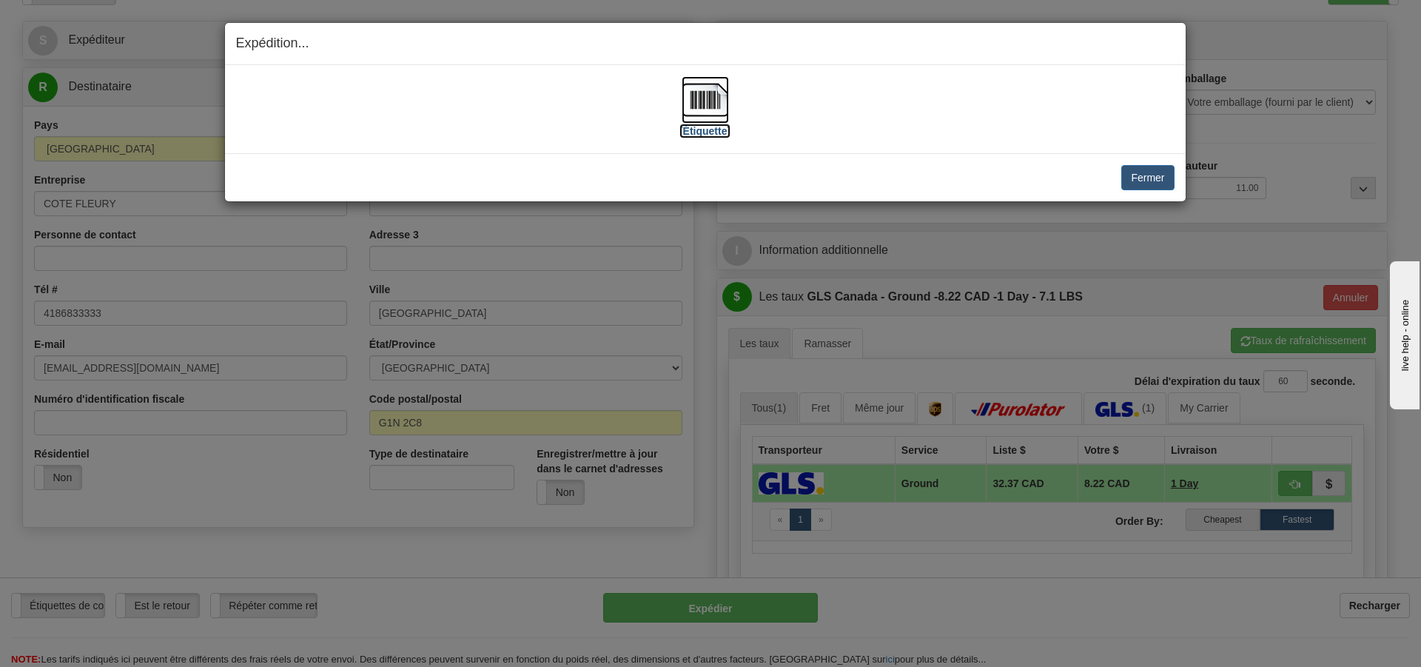
click at [704, 132] on label "[Étiquette]" at bounding box center [704, 131] width 51 height 15
click at [1148, 176] on button "Fermer" at bounding box center [1147, 177] width 53 height 25
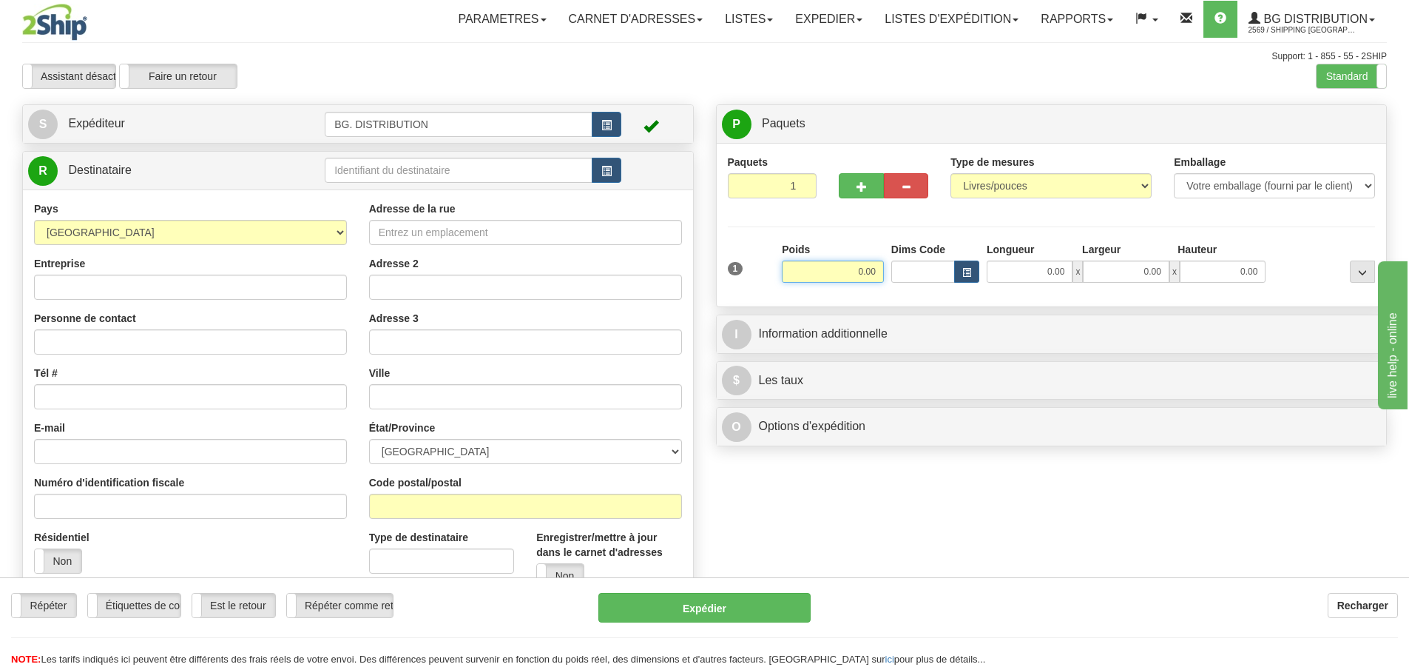
click at [846, 264] on input "0.00" at bounding box center [833, 271] width 102 height 22
type input "0.00"
click at [371, 169] on input "text" at bounding box center [459, 170] width 268 height 25
type input "20206"
click button "Supprimer" at bounding box center [0, 0] width 0 height 0
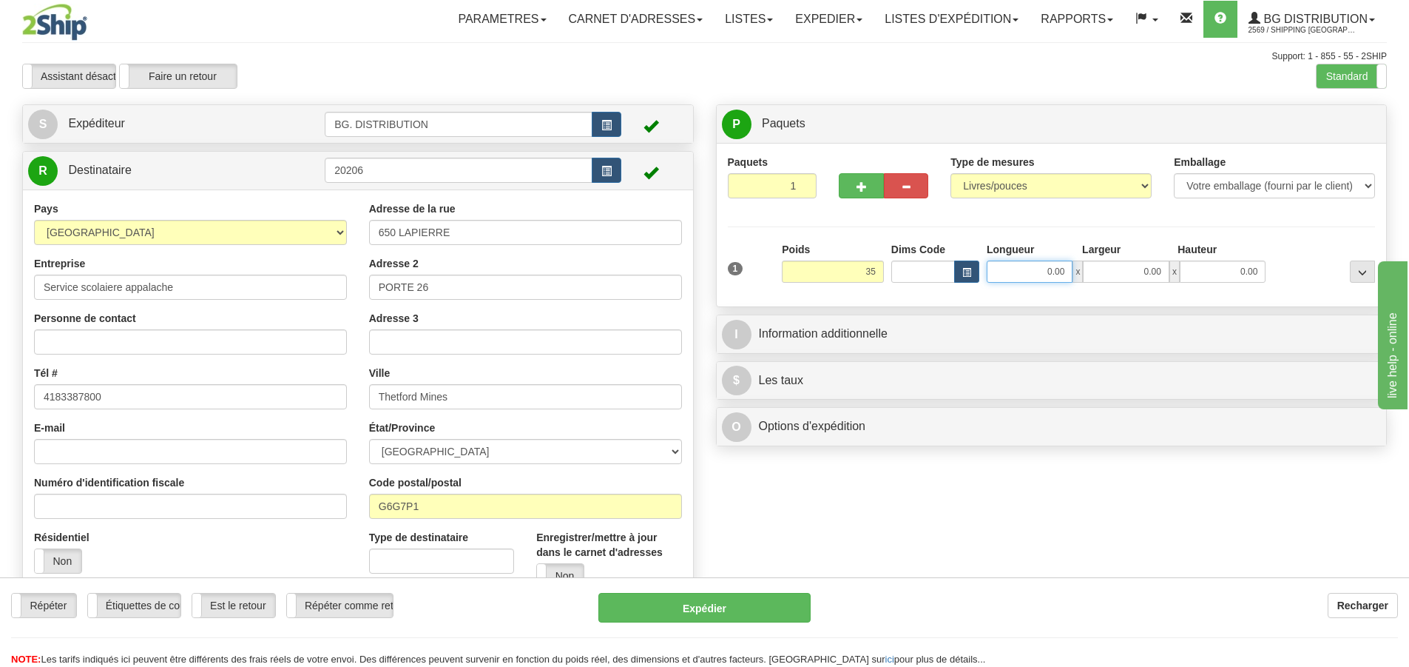
type input "35.00"
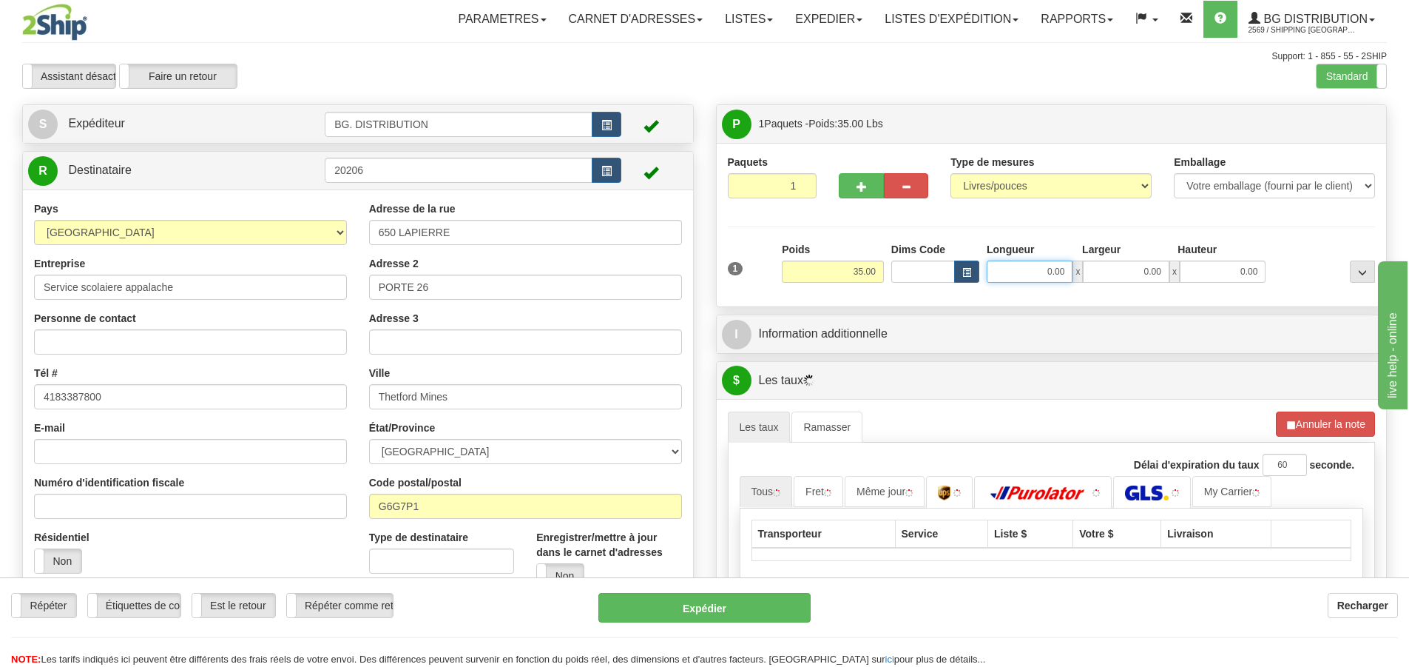
drag, startPoint x: 1057, startPoint y: 274, endPoint x: 1032, endPoint y: 262, distance: 28.1
click at [1056, 274] on input "0.00" at bounding box center [1030, 271] width 86 height 22
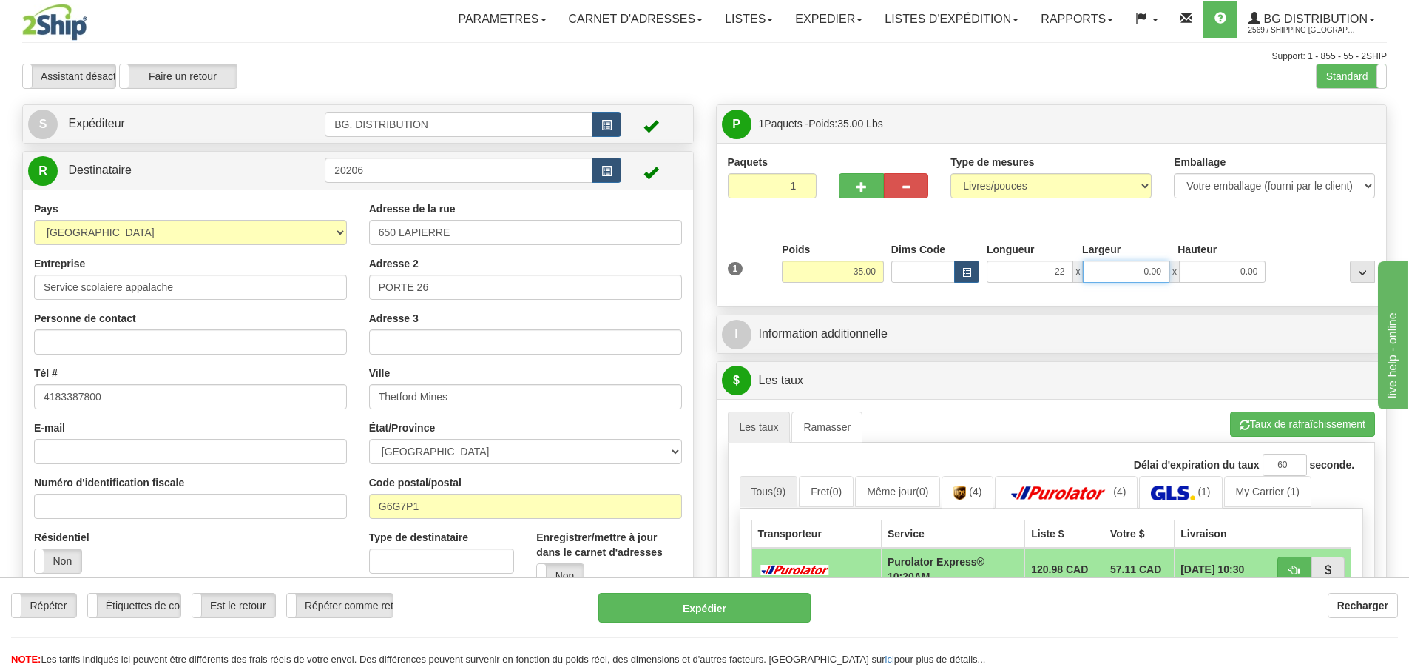
type input "22.00"
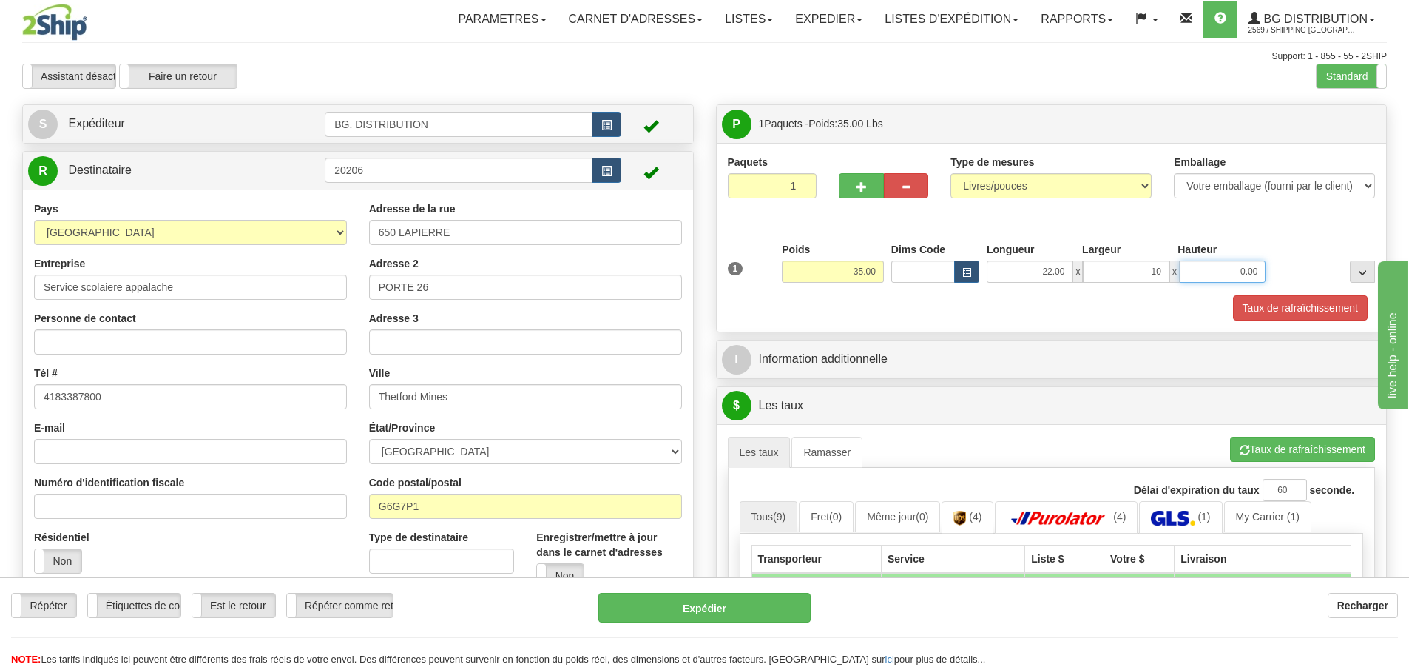
type input "10.00"
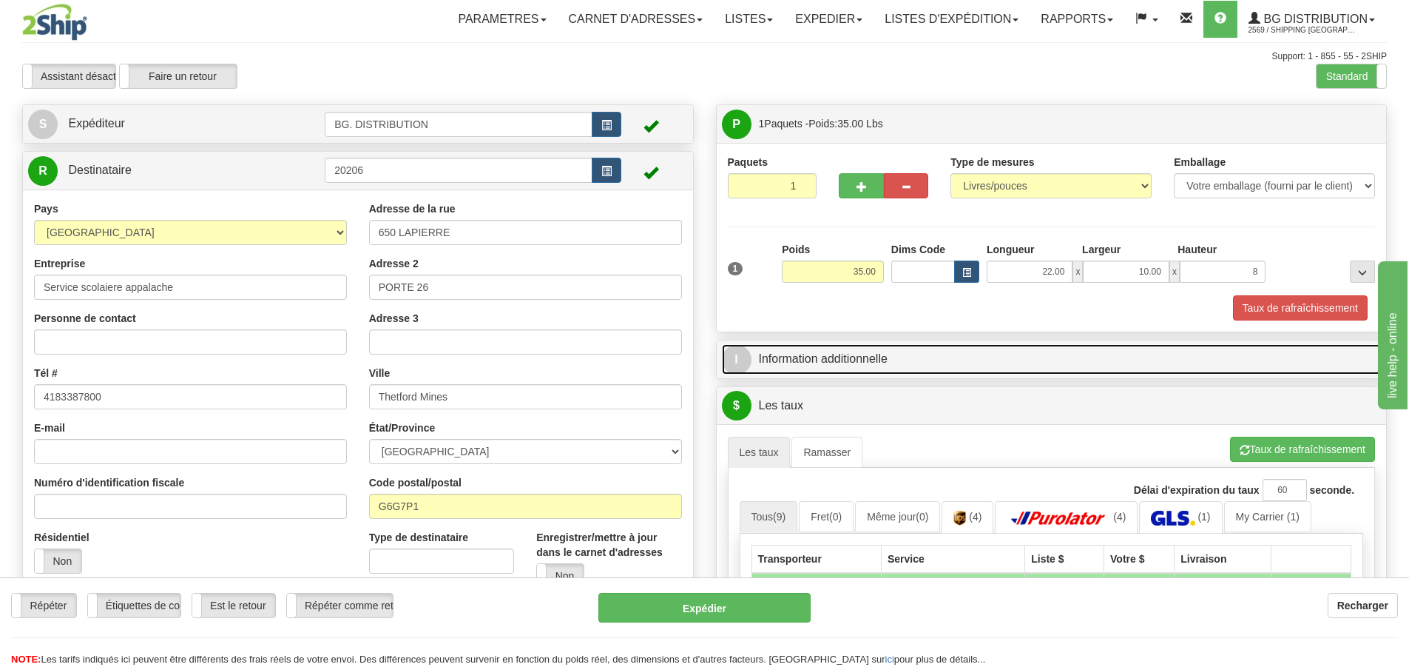
type input "8.00"
click at [746, 365] on span "I" at bounding box center [737, 360] width 30 height 30
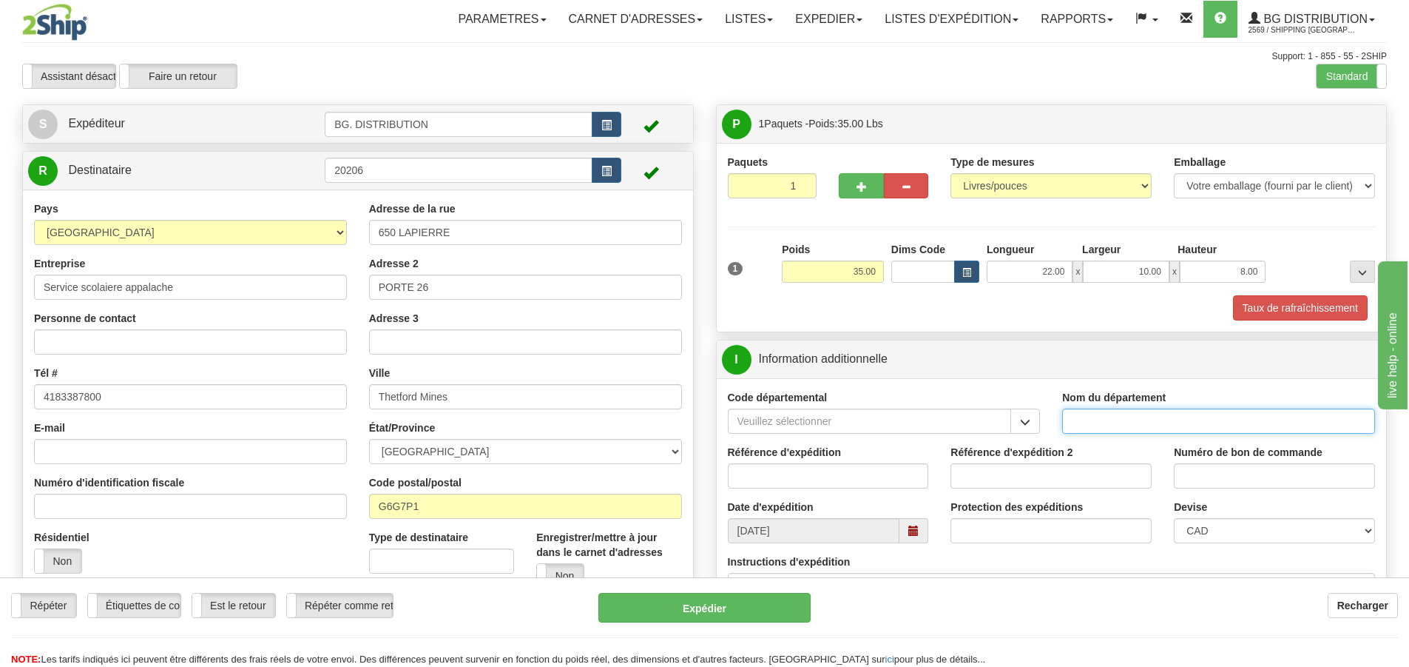
click at [1087, 419] on input "Nom du département" at bounding box center [1218, 420] width 313 height 25
type input "."
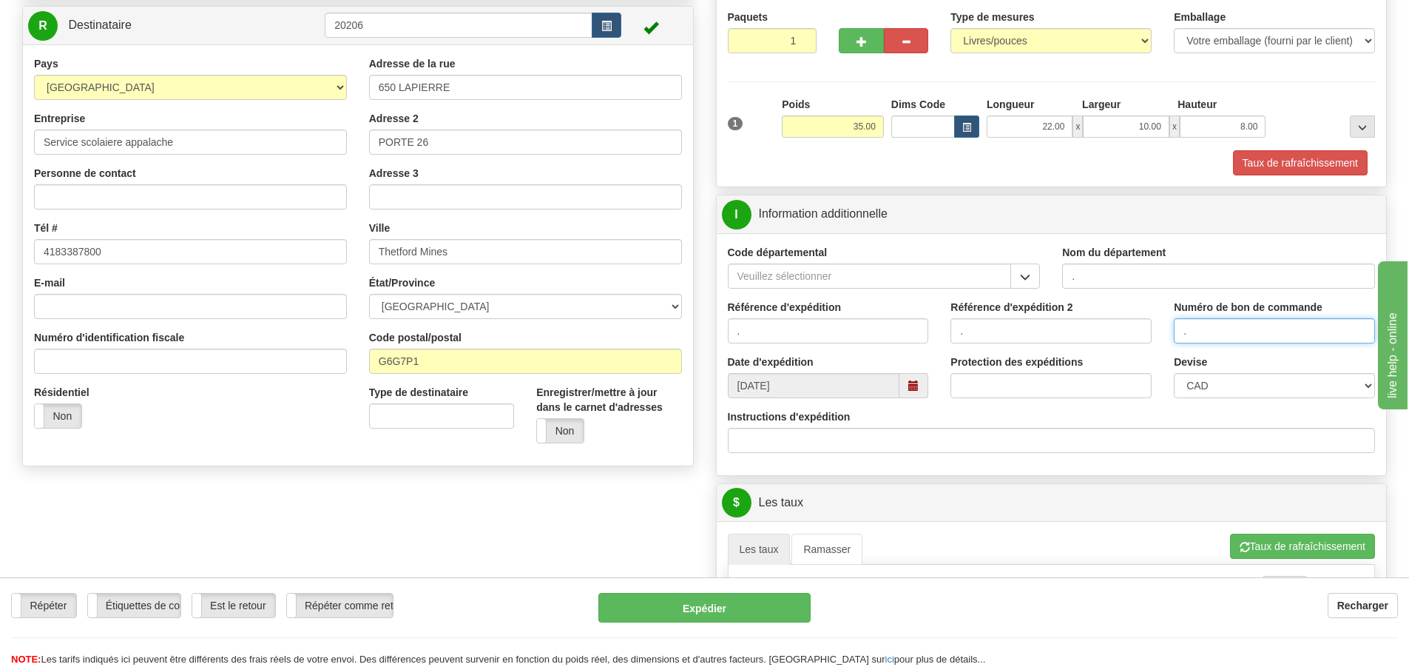
scroll to position [296, 0]
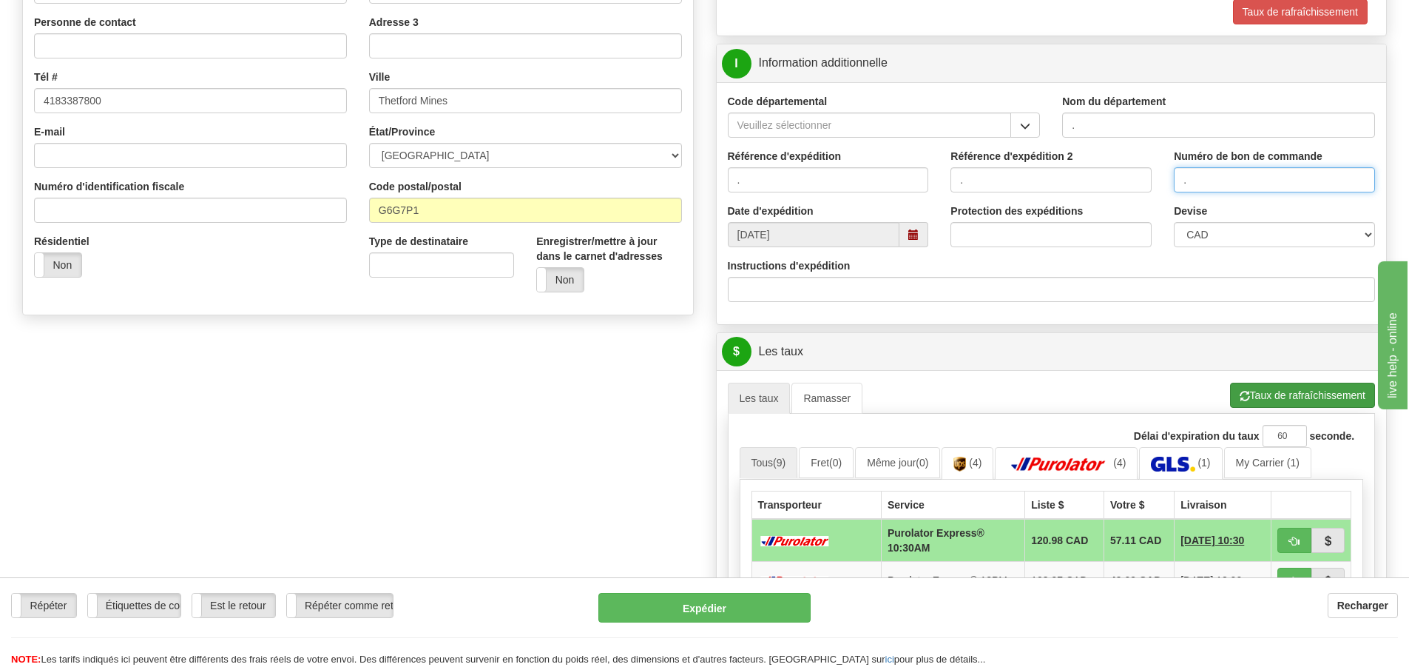
type input "."
click at [1268, 391] on button "Taux de rafraîchissement" at bounding box center [1302, 395] width 145 height 25
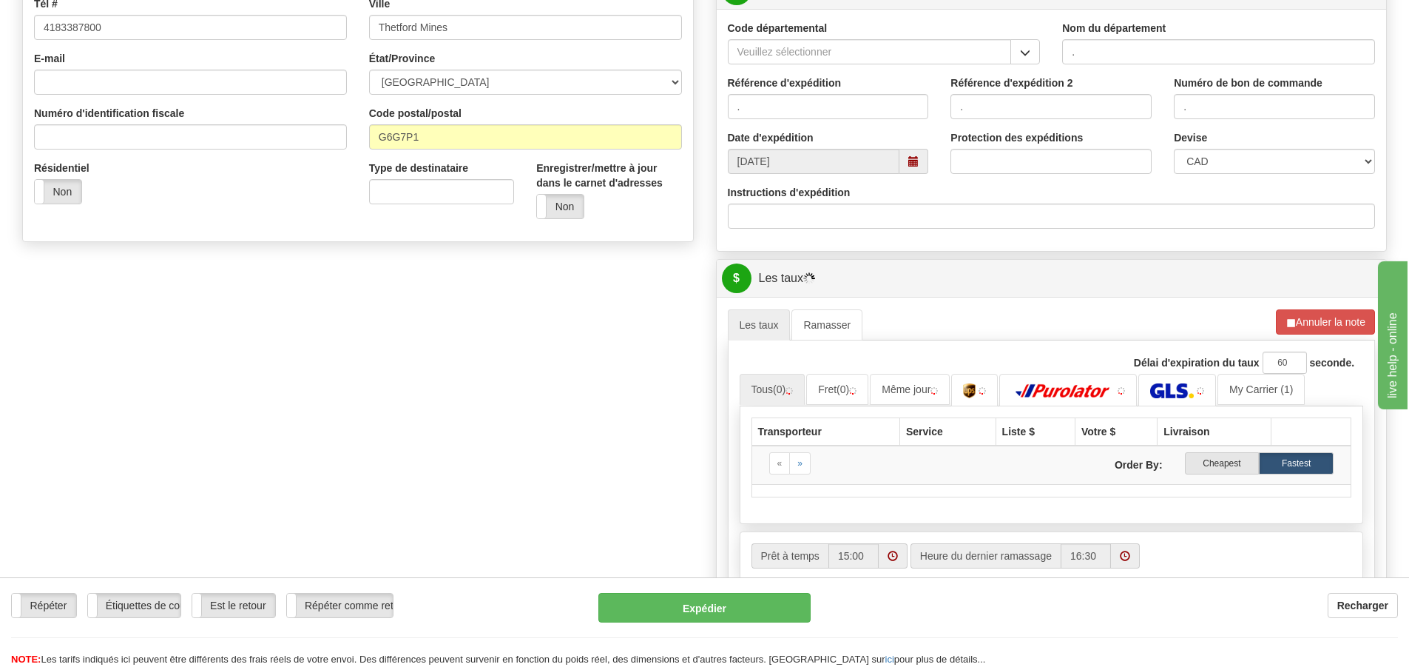
scroll to position [592, 0]
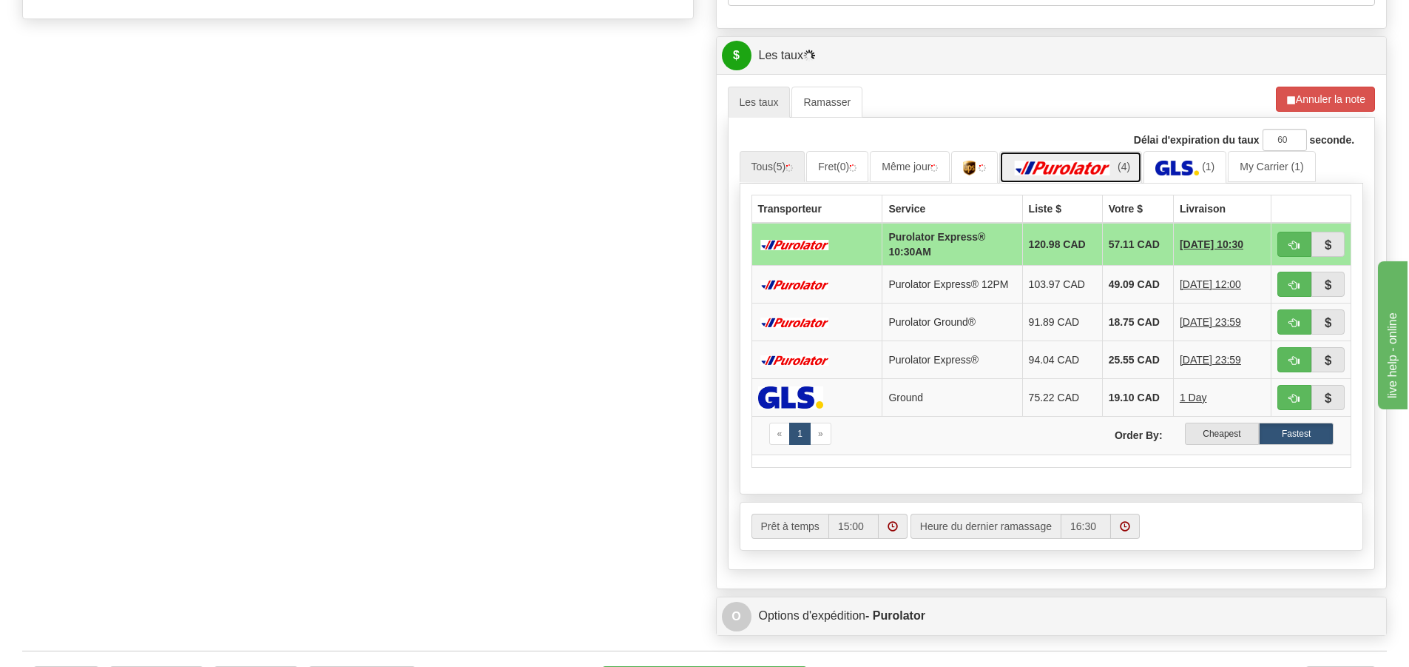
click at [1096, 160] on link "(4)" at bounding box center [1071, 167] width 143 height 32
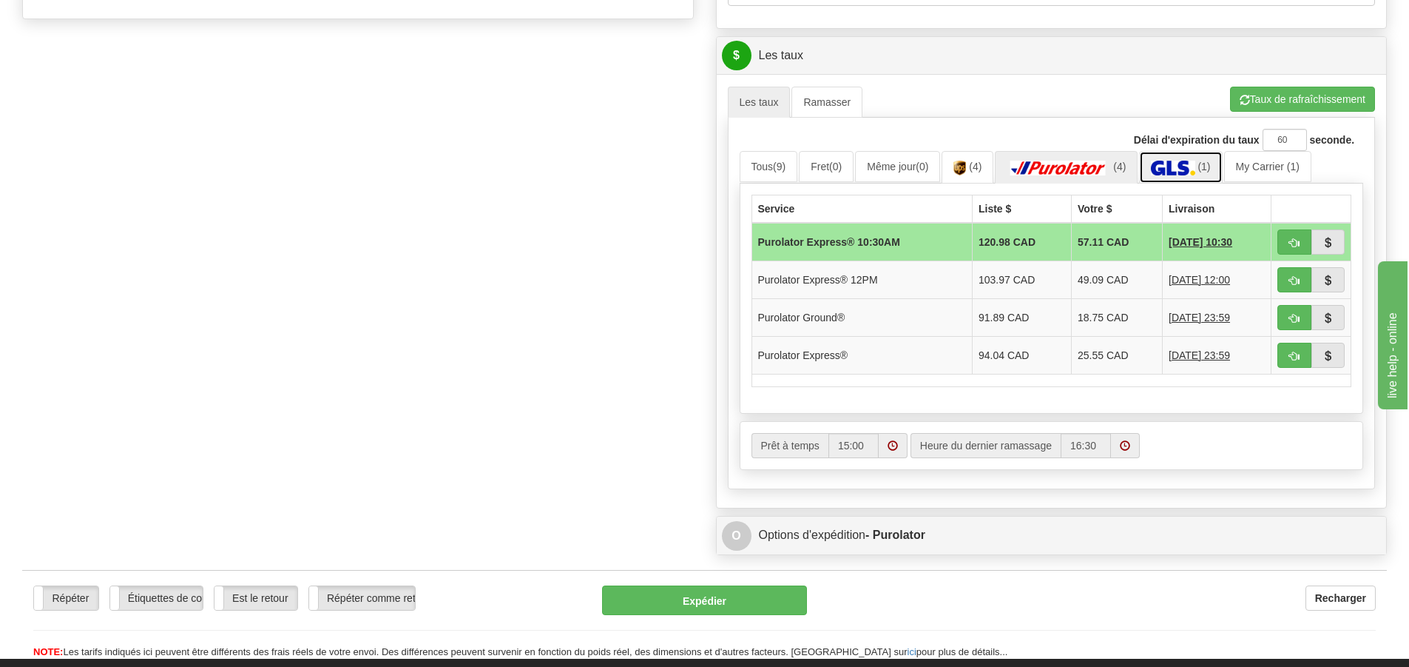
click at [1177, 159] on link "(1)" at bounding box center [1180, 167] width 83 height 32
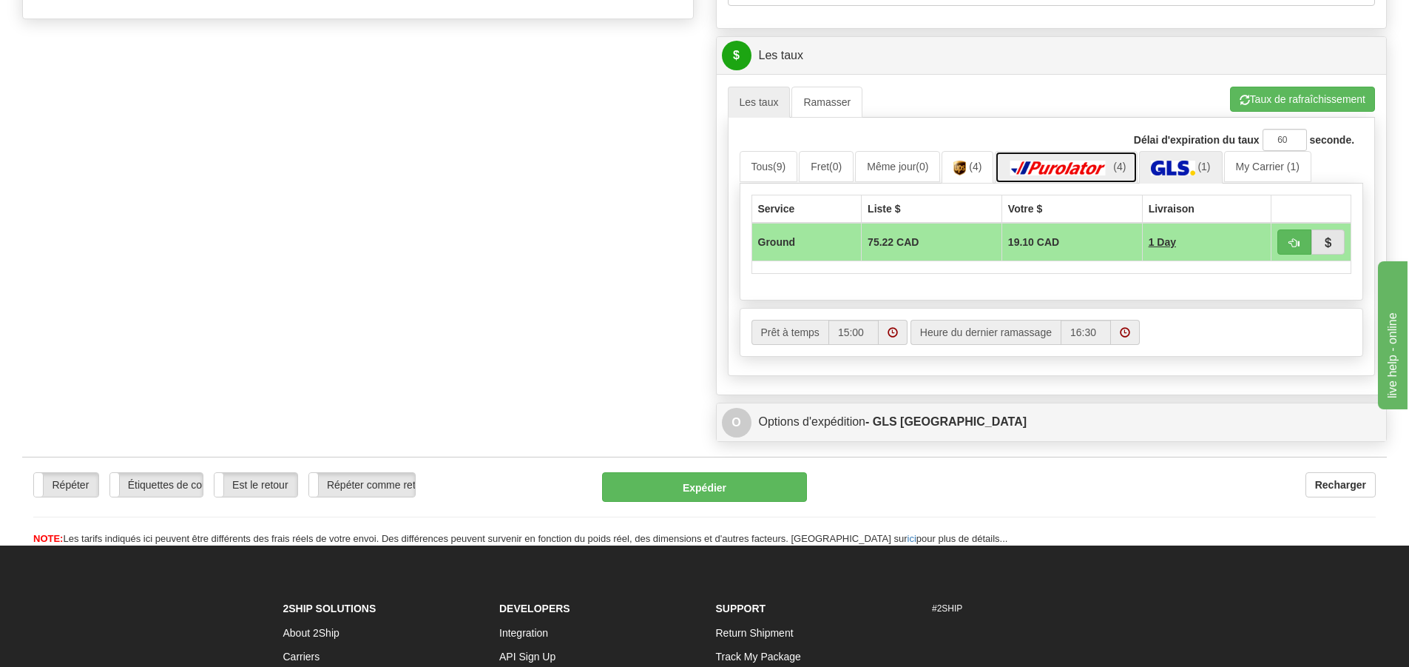
click at [1069, 166] on img at bounding box center [1059, 168] width 104 height 15
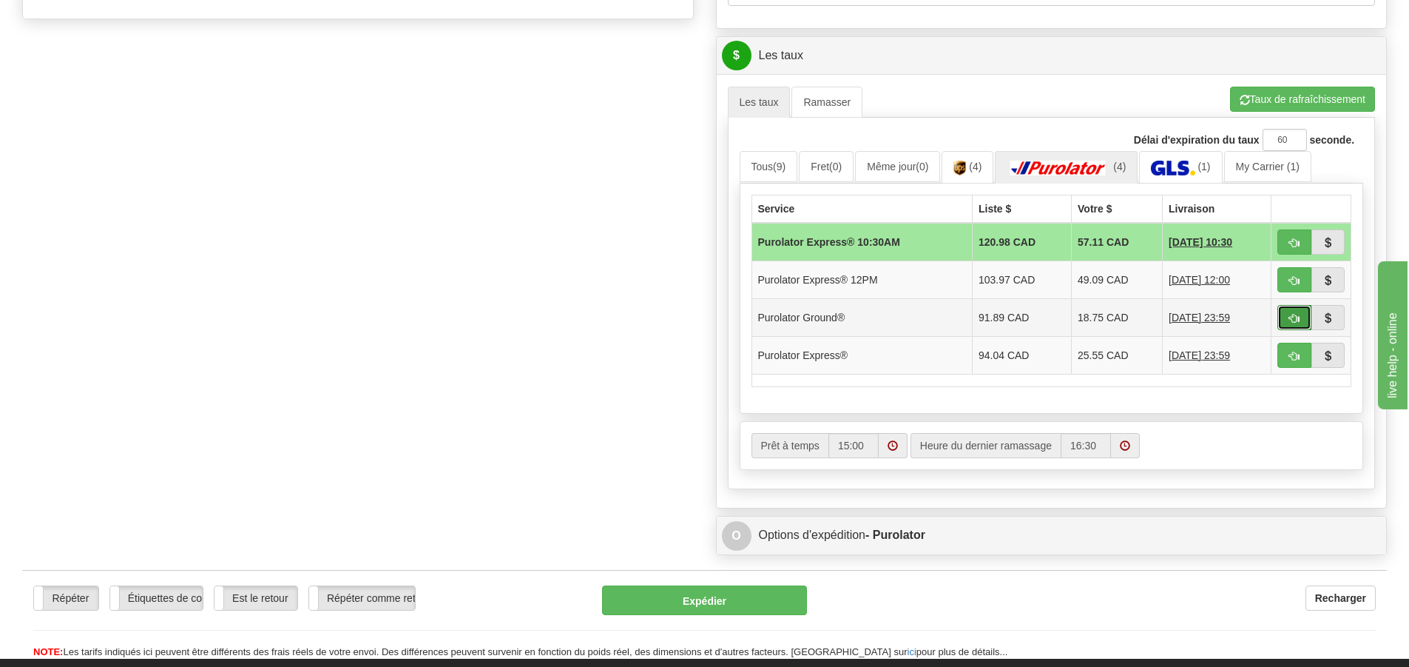
click at [1292, 317] on span "button" at bounding box center [1295, 319] width 10 height 10
type input "260"
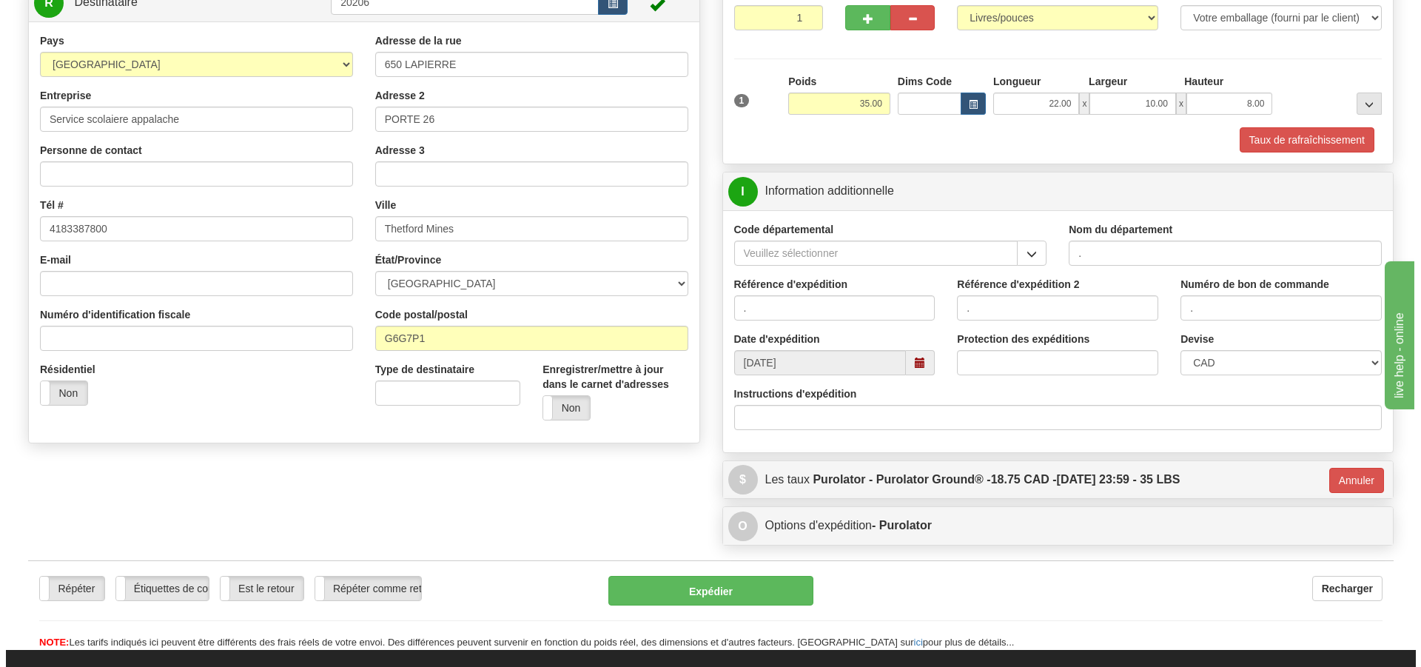
scroll to position [161, 0]
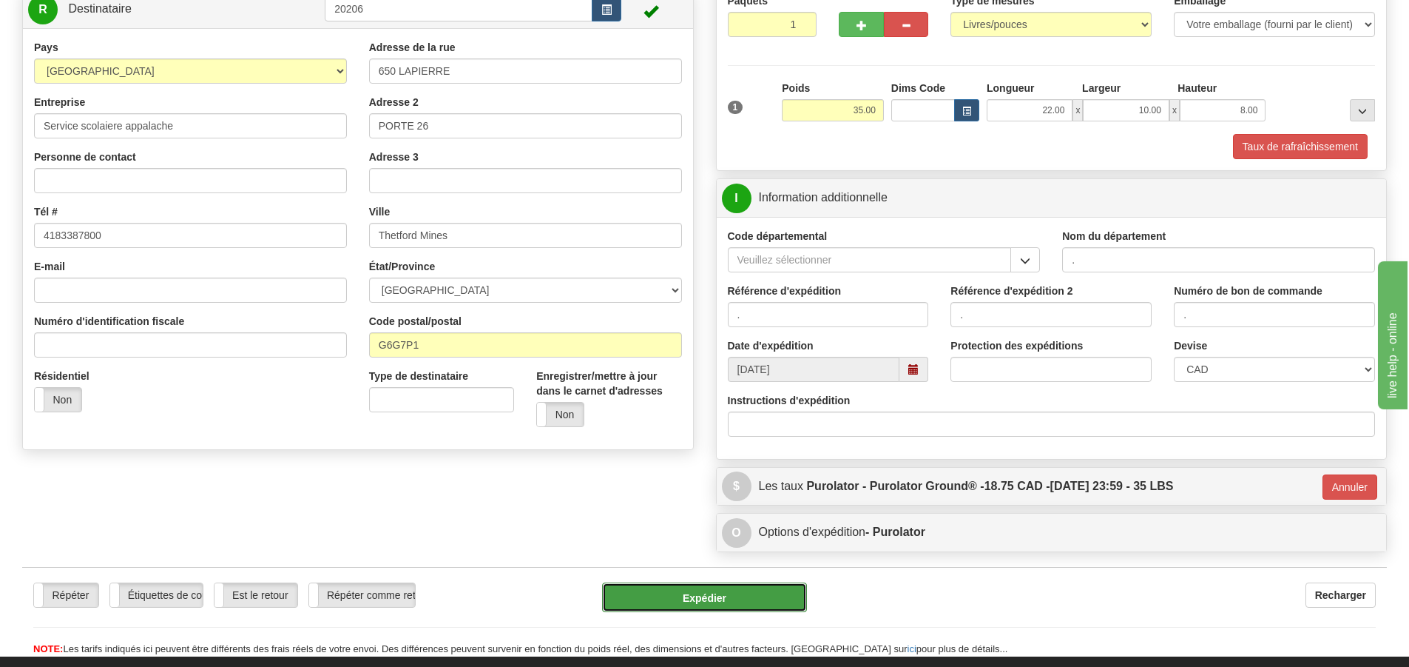
click at [724, 593] on button "Expédier" at bounding box center [704, 597] width 205 height 30
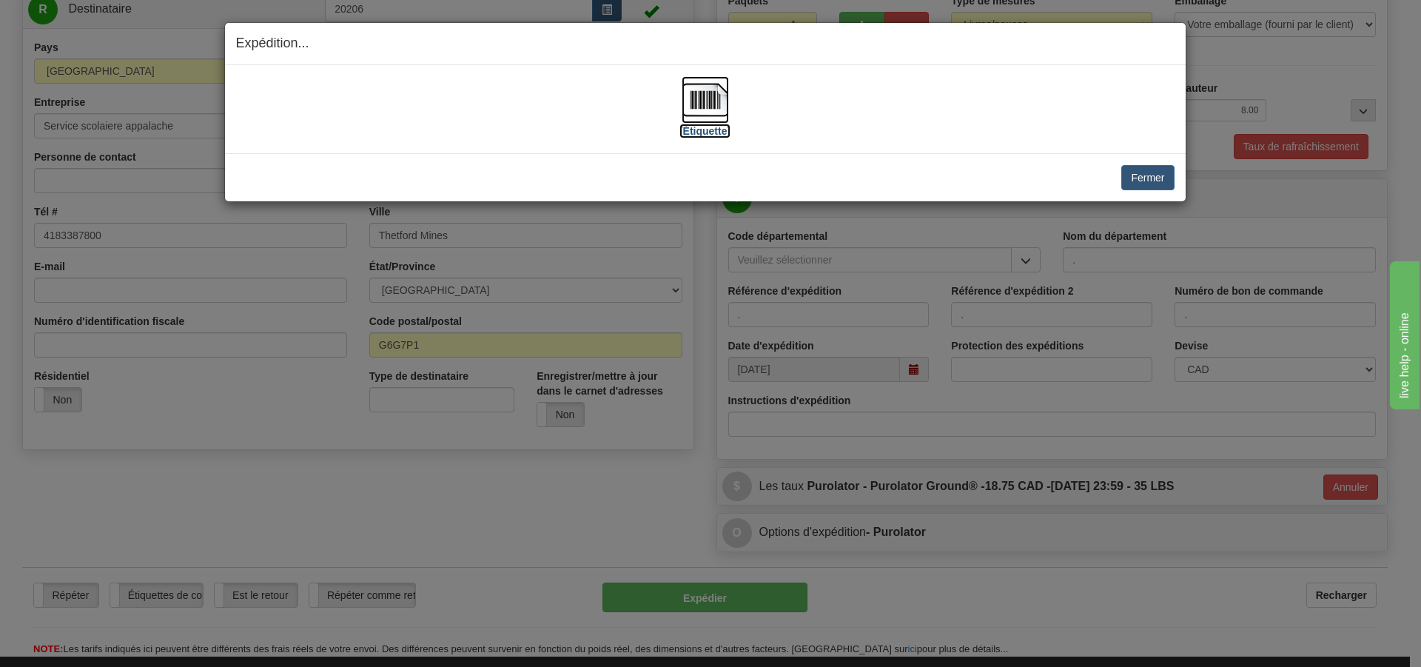
click at [713, 131] on label "[Étiquette]" at bounding box center [704, 131] width 51 height 15
